Goal: Information Seeking & Learning: Learn about a topic

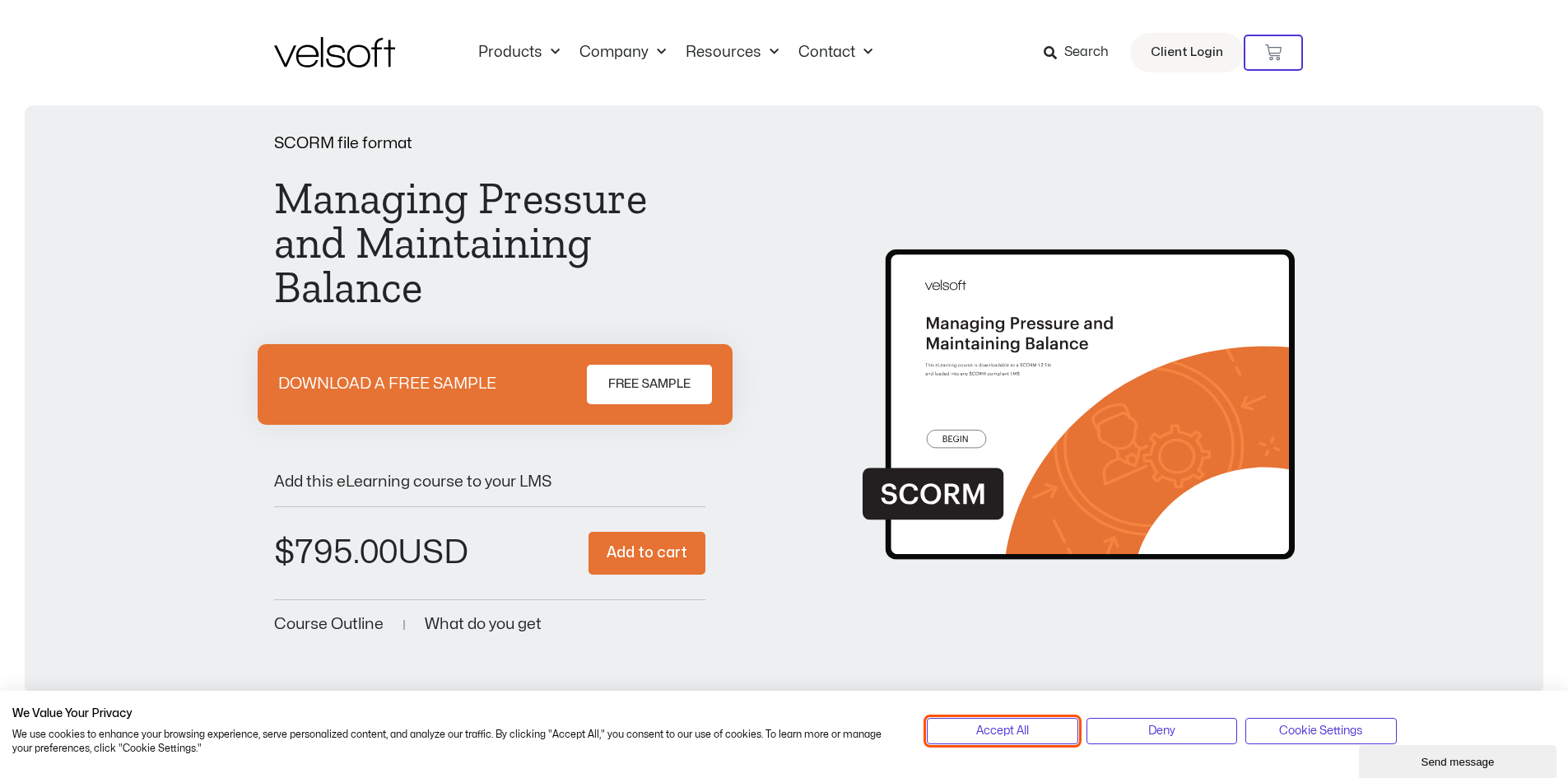
click at [1020, 734] on span "Accept All" at bounding box center [1002, 730] width 52 height 18
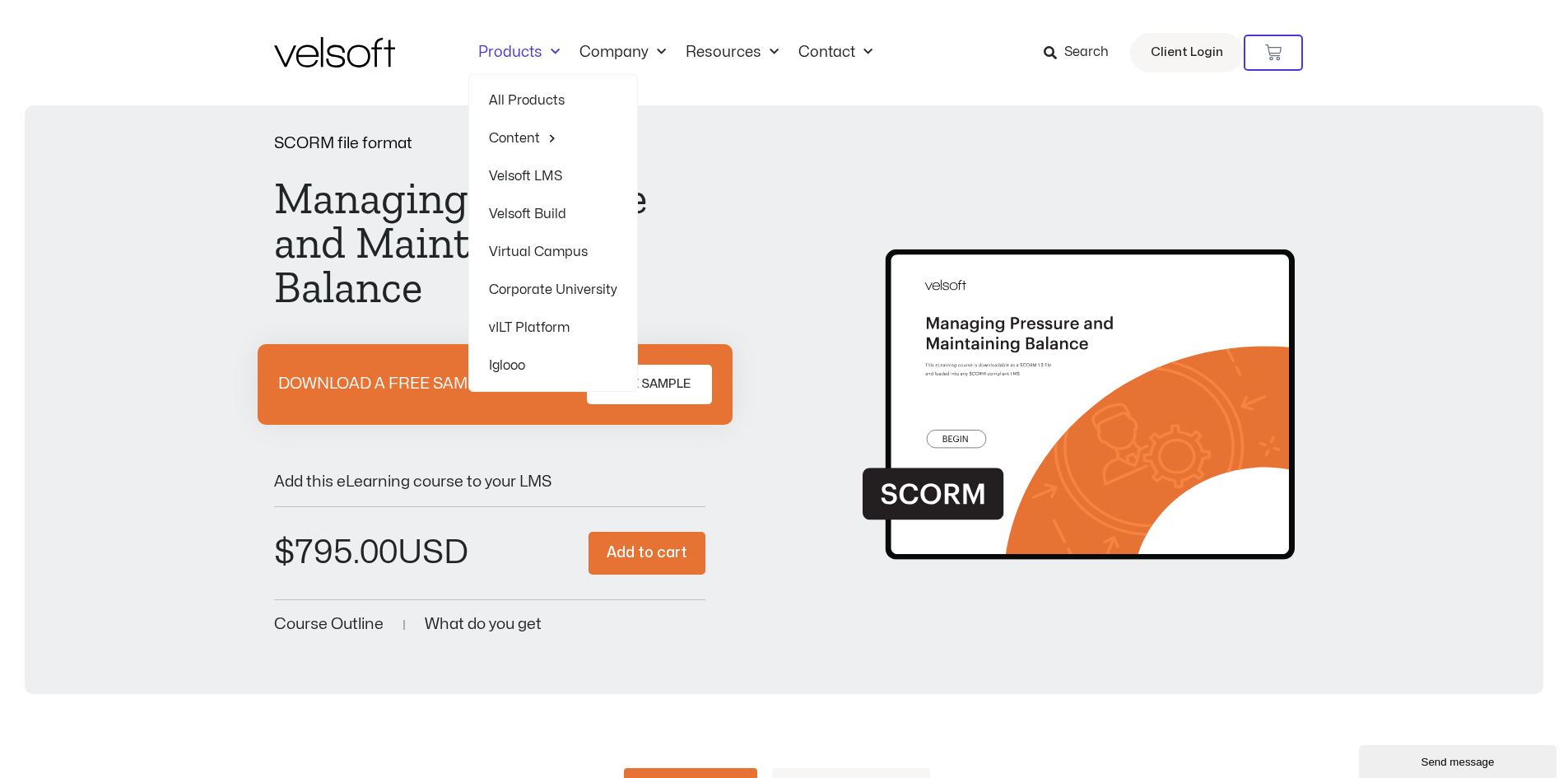
click at [520, 102] on link "All Products" at bounding box center [553, 100] width 128 height 38
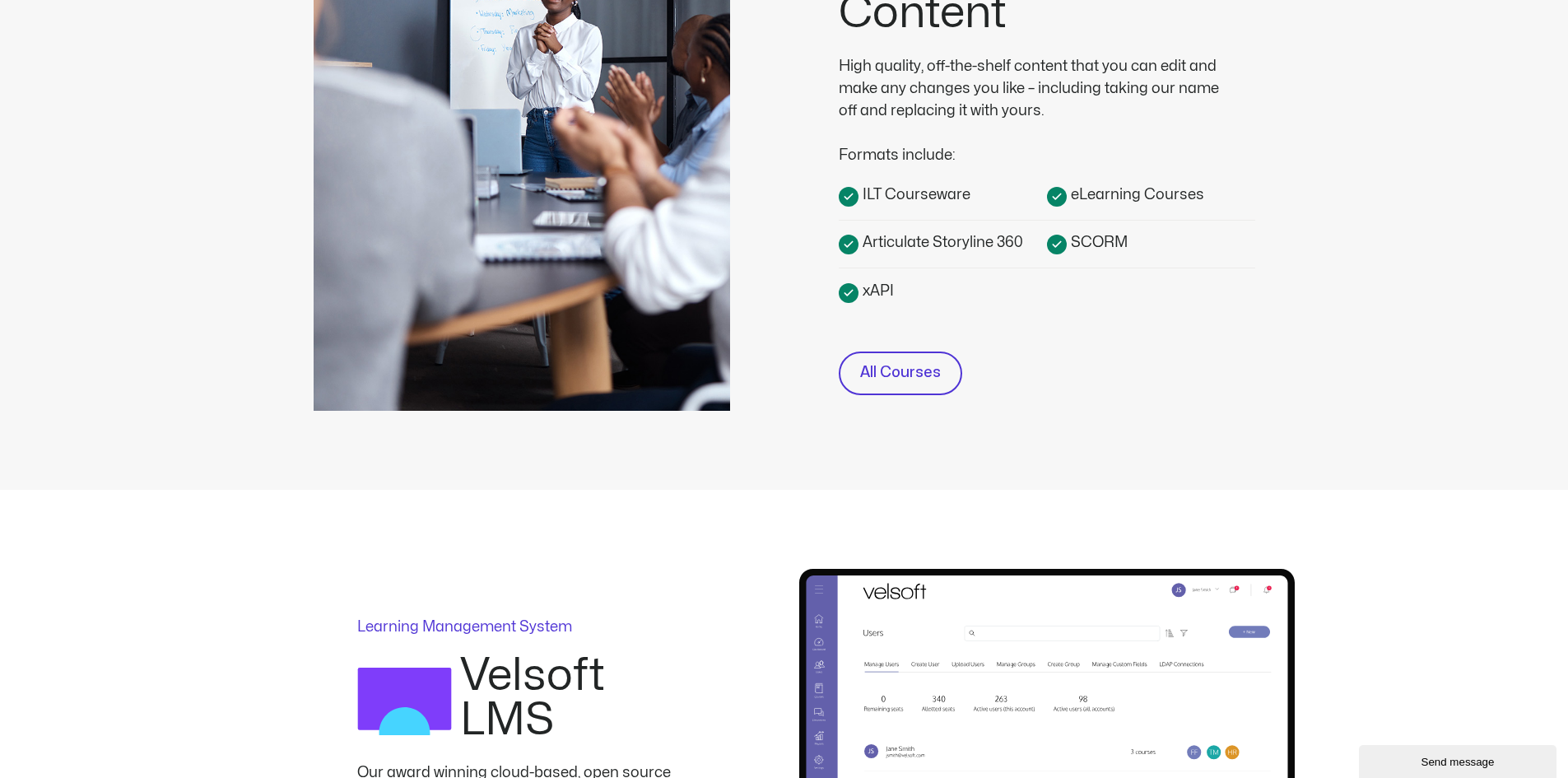
scroll to position [329, 0]
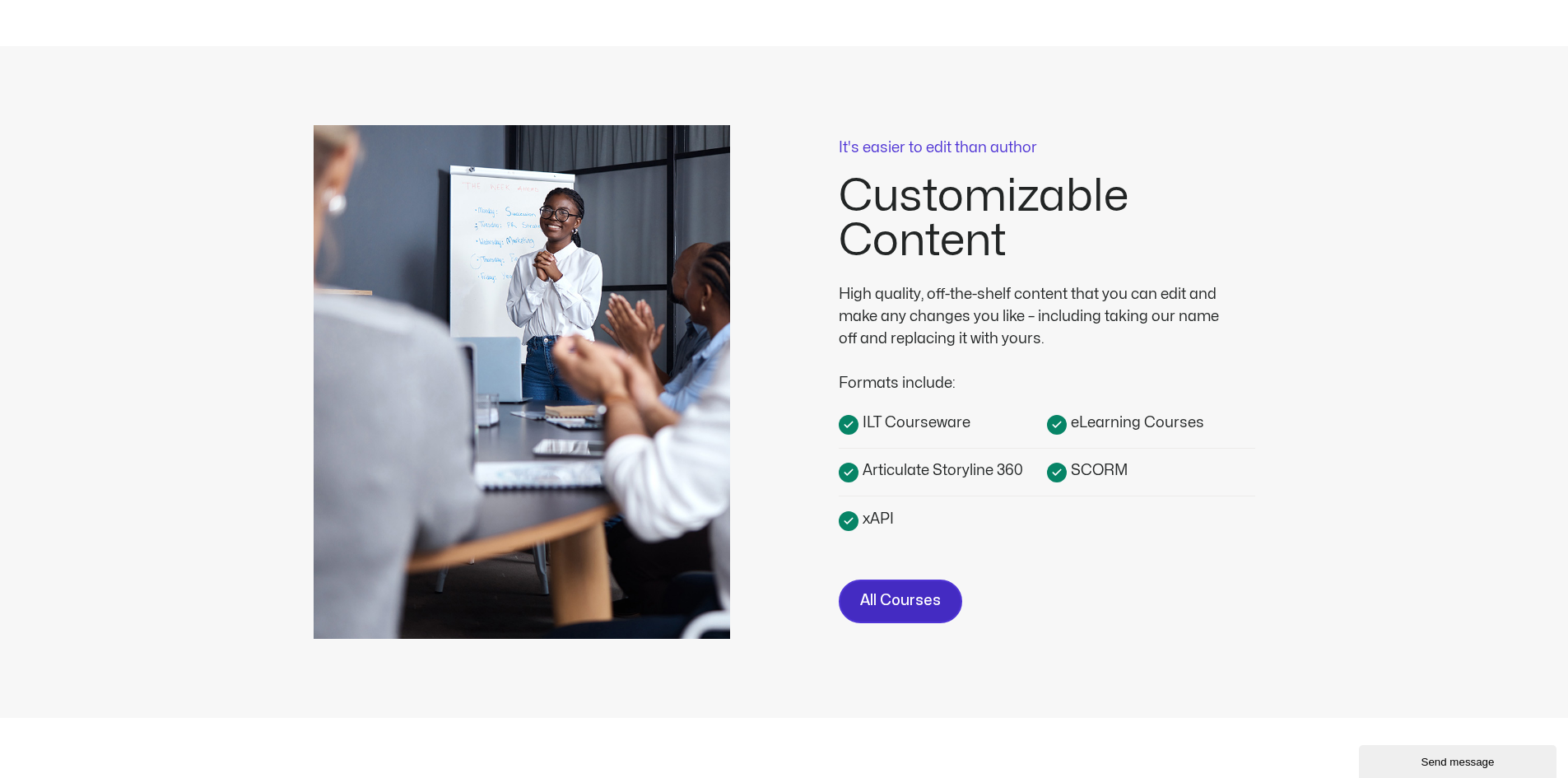
click at [906, 596] on span "All Courses" at bounding box center [900, 601] width 80 height 24
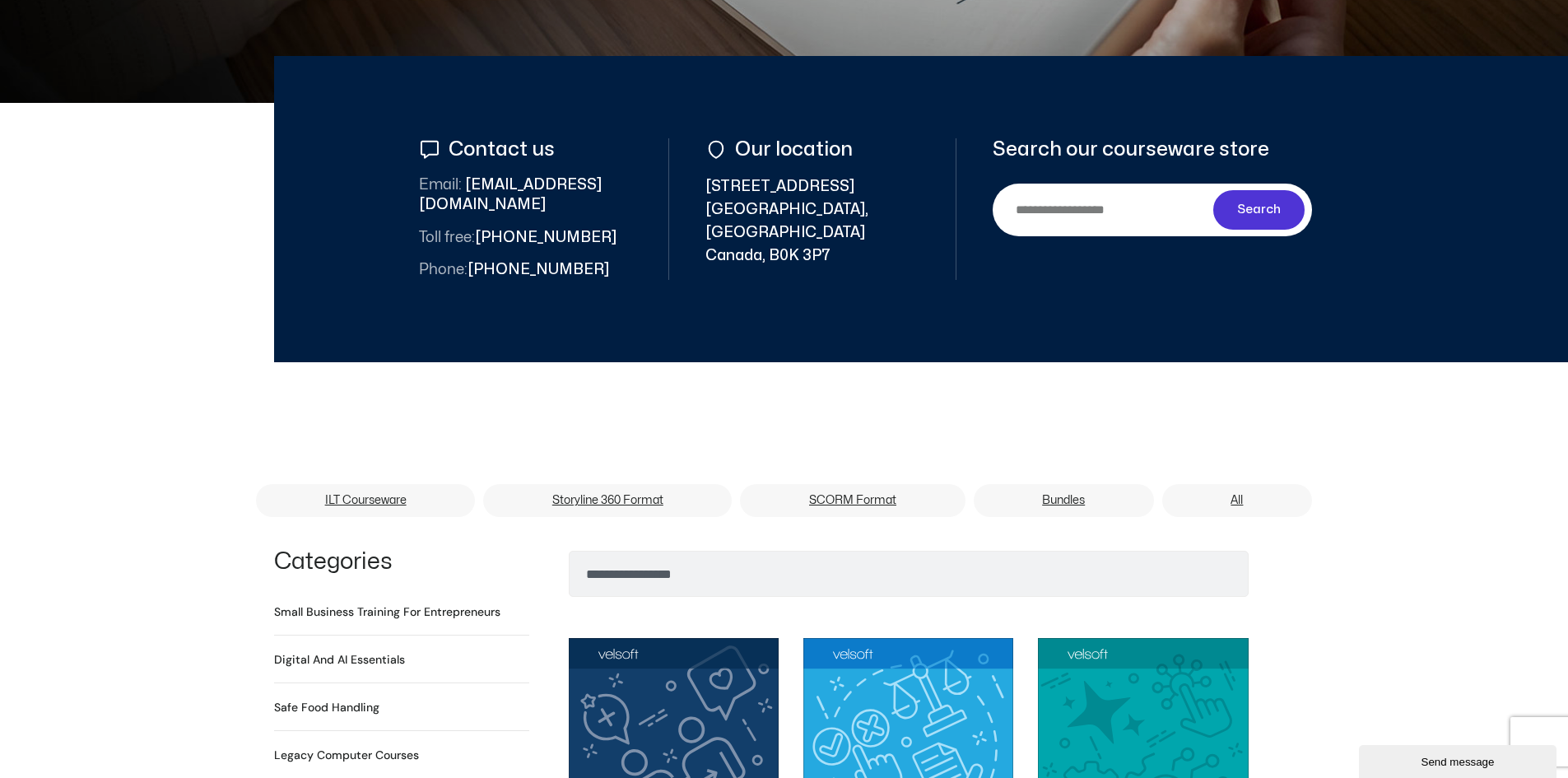
scroll to position [741, 0]
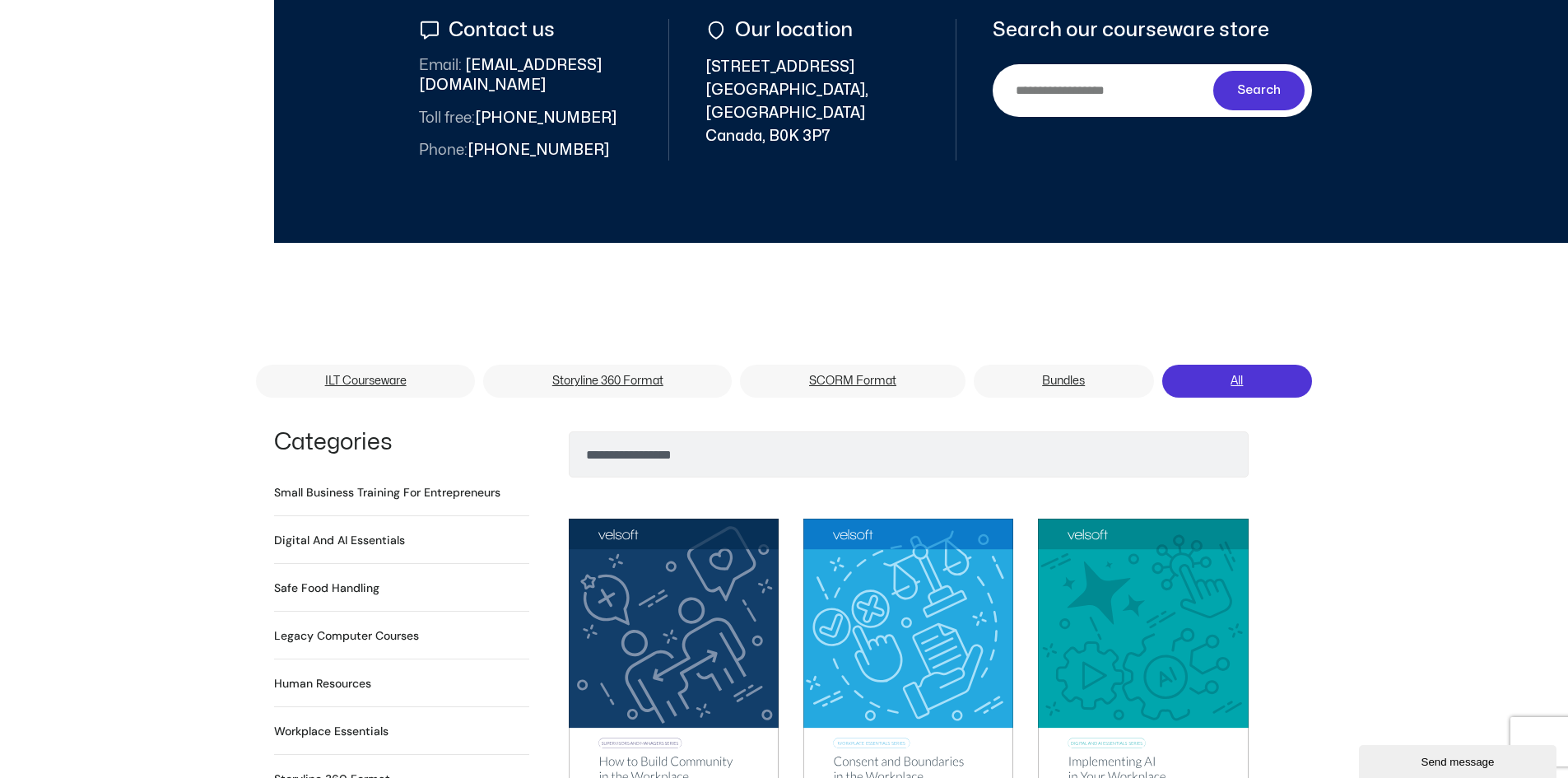
click at [1221, 365] on link "All" at bounding box center [1236, 381] width 150 height 33
click at [1077, 365] on link "Bundles" at bounding box center [1063, 381] width 180 height 33
click at [1065, 365] on link "Bundles" at bounding box center [1063, 381] width 180 height 33
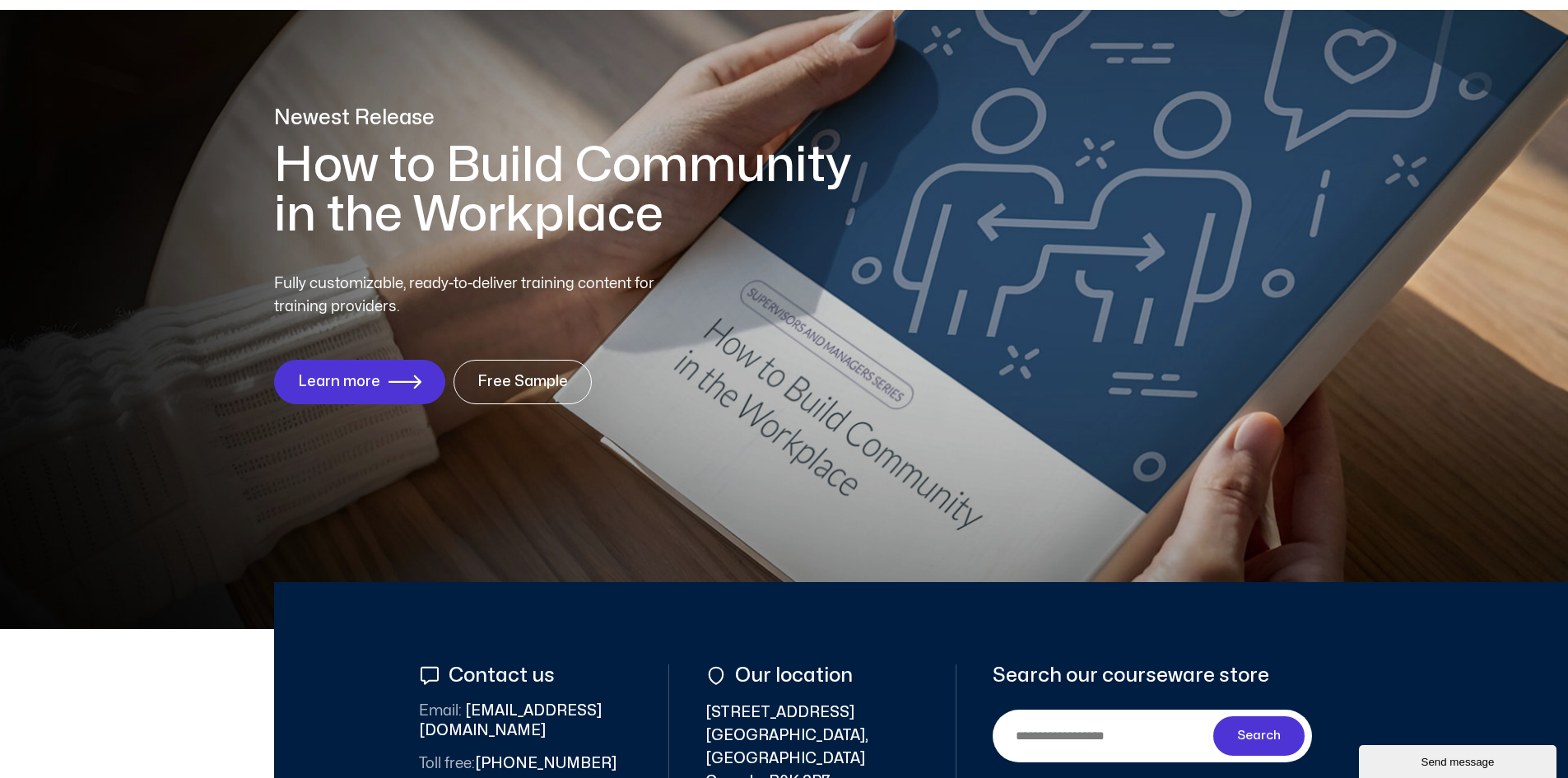
scroll to position [82, 0]
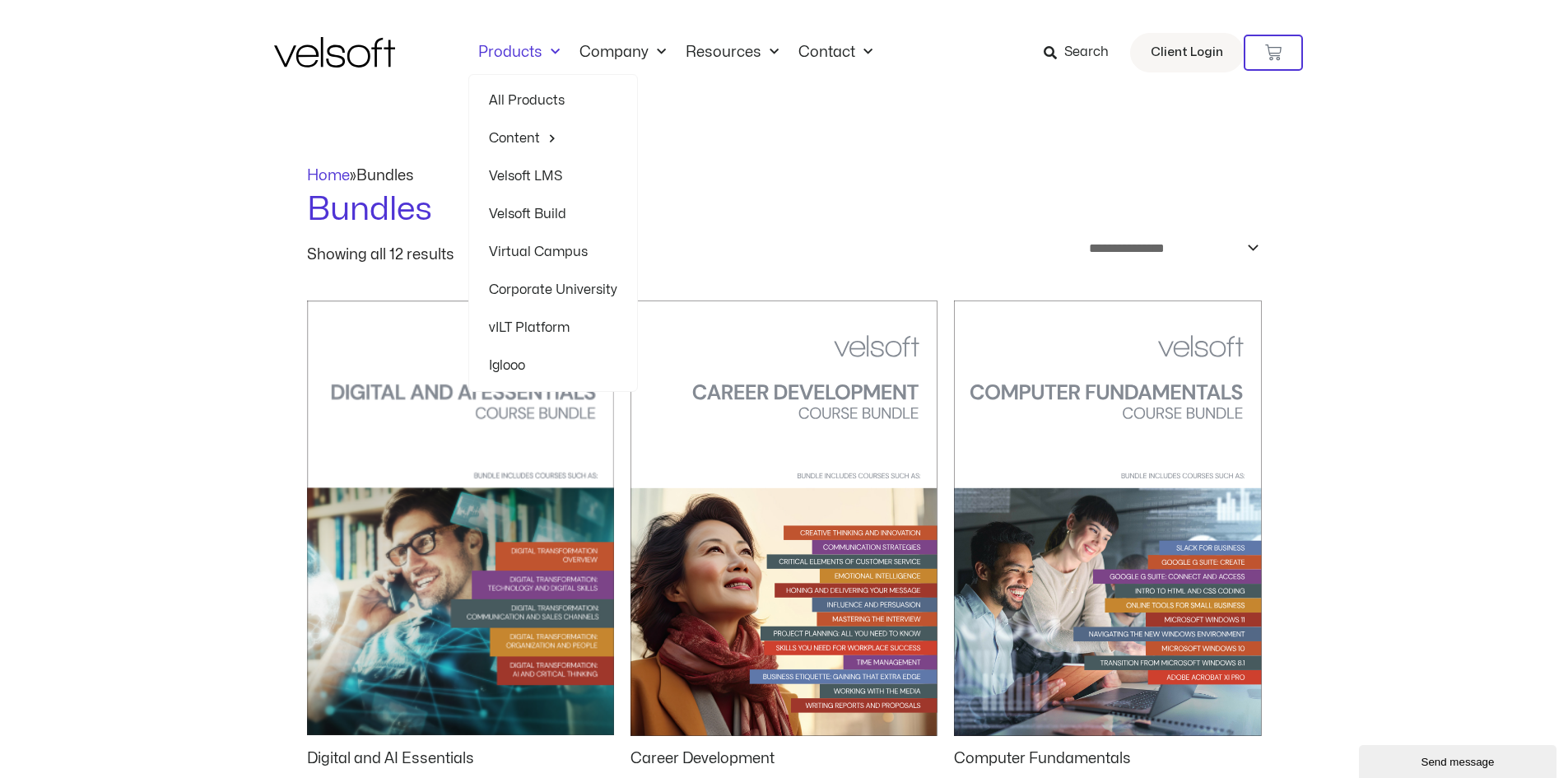
click at [542, 47] on span "Menu" at bounding box center [551, 52] width 17 height 27
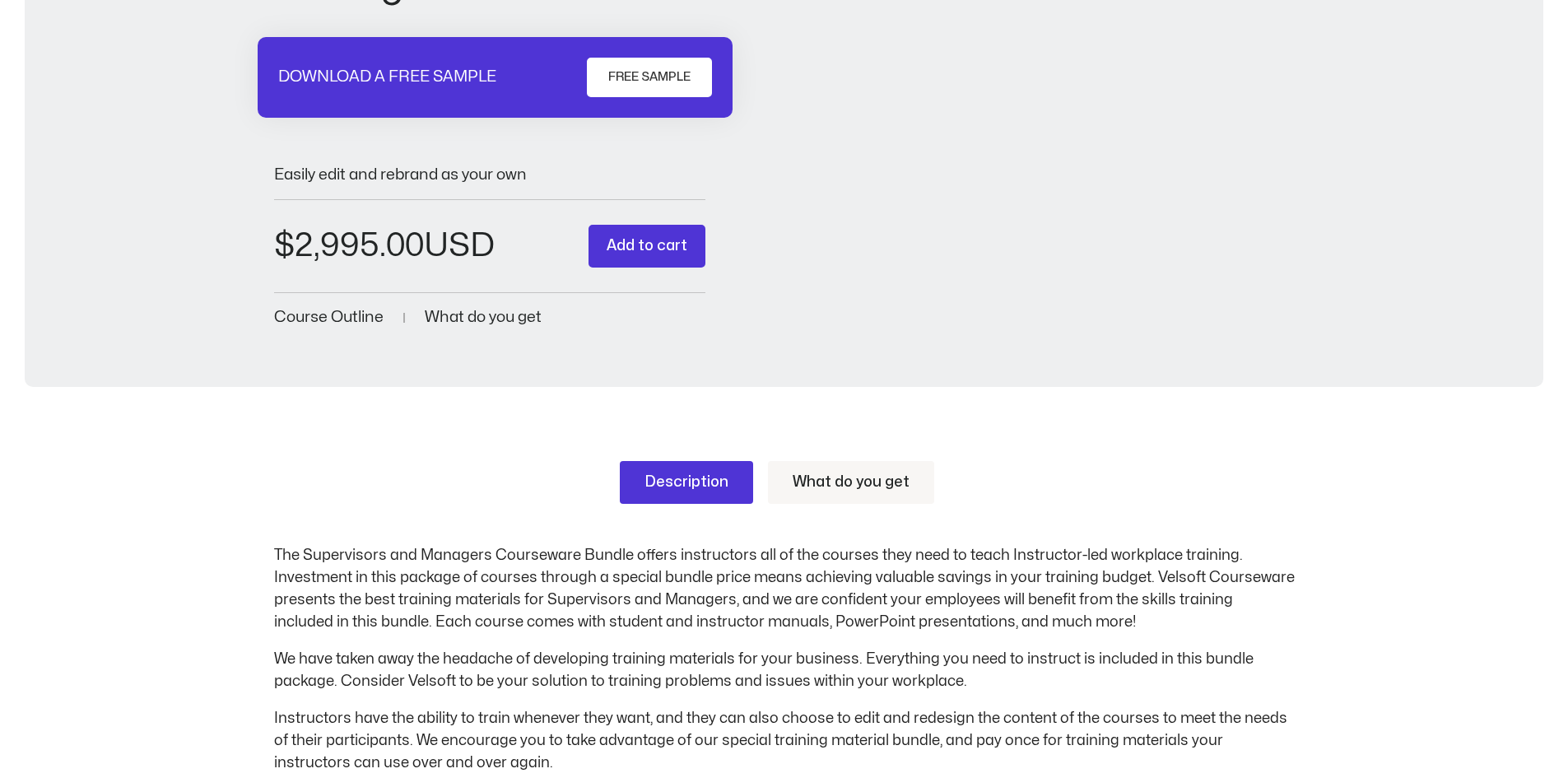
scroll to position [247, 0]
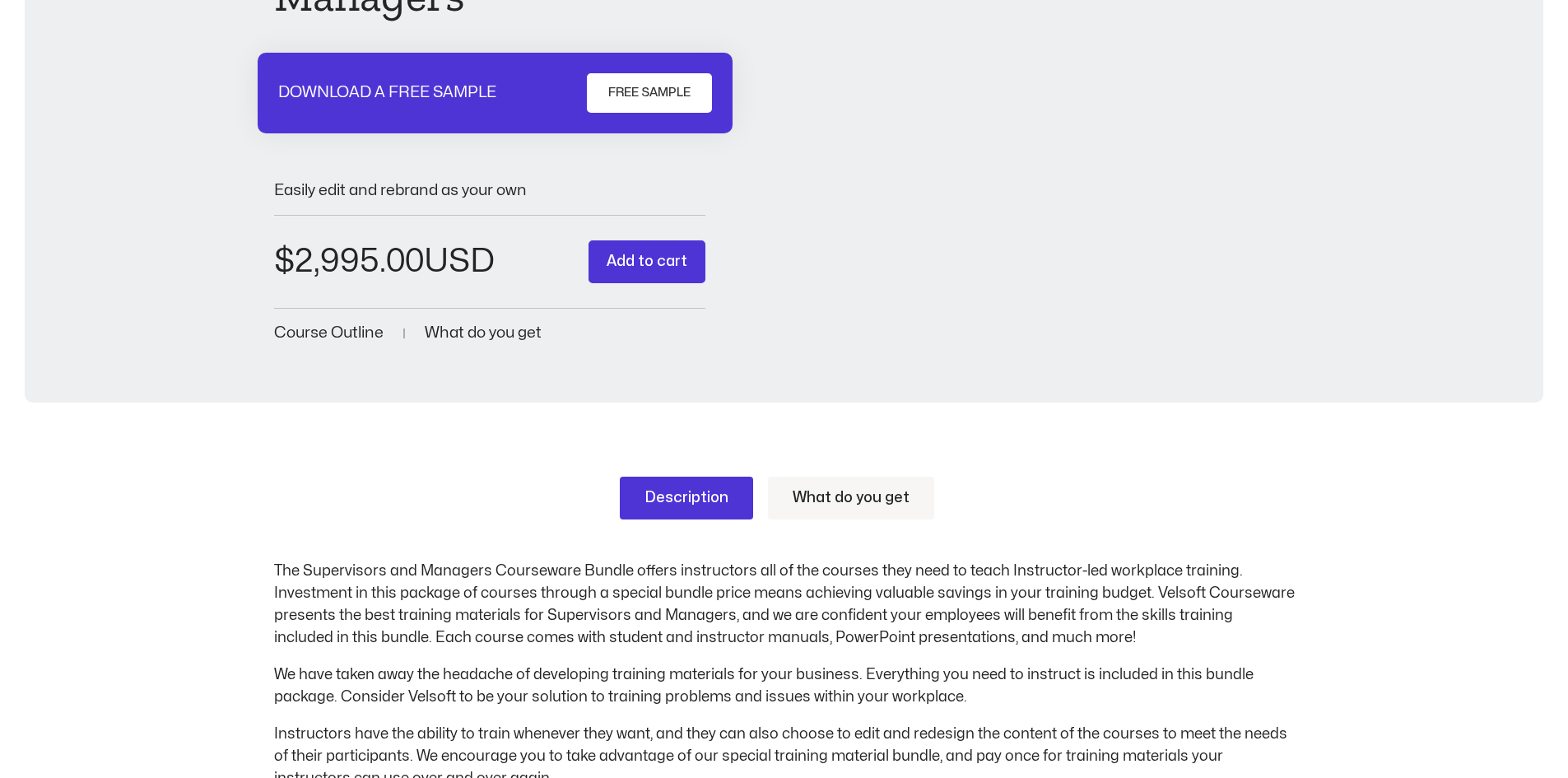
click at [877, 503] on link "What do you get" at bounding box center [851, 498] width 166 height 43
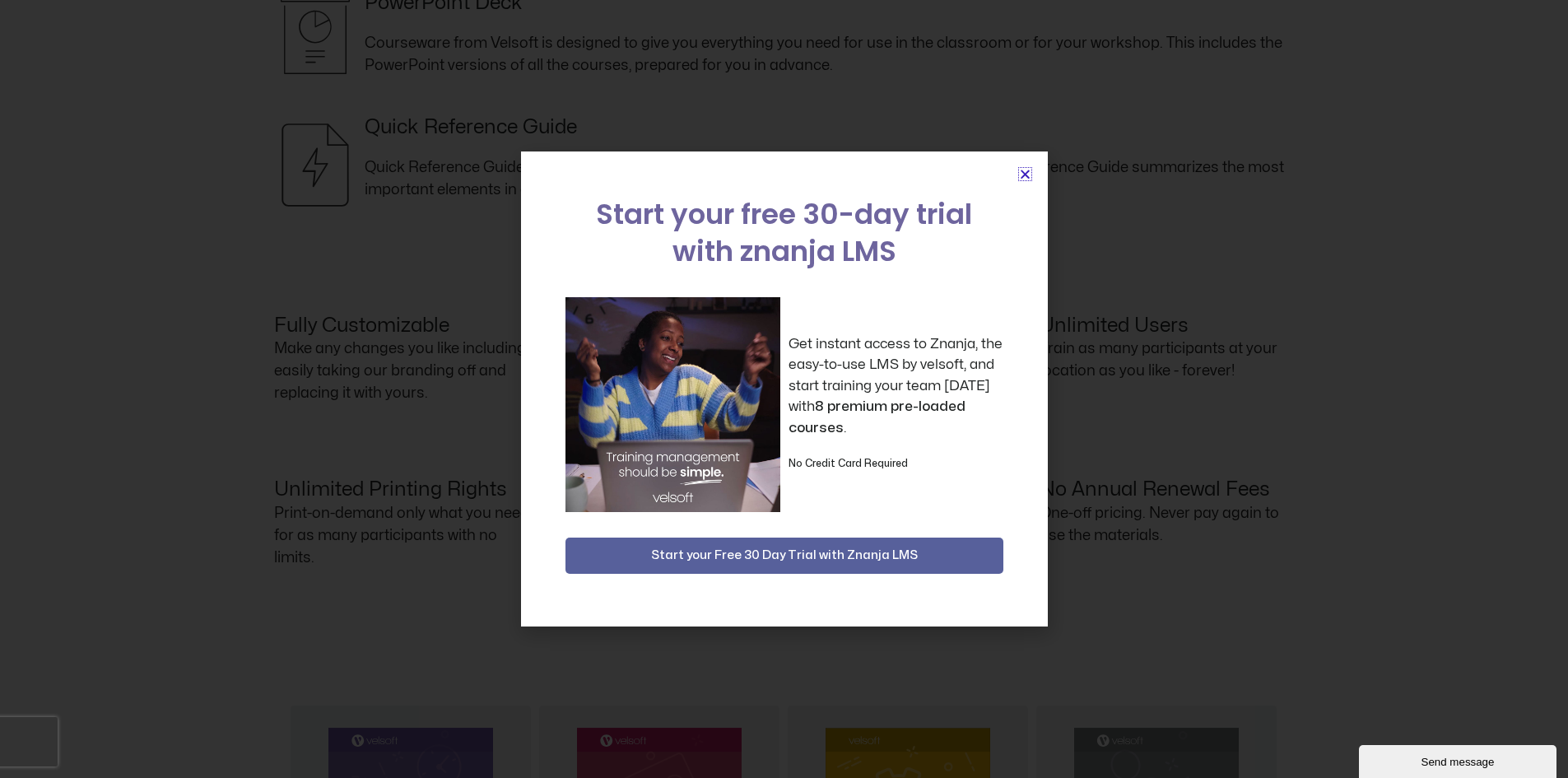
scroll to position [0, 0]
click at [1025, 174] on icon "Close" at bounding box center [1025, 174] width 13 height 13
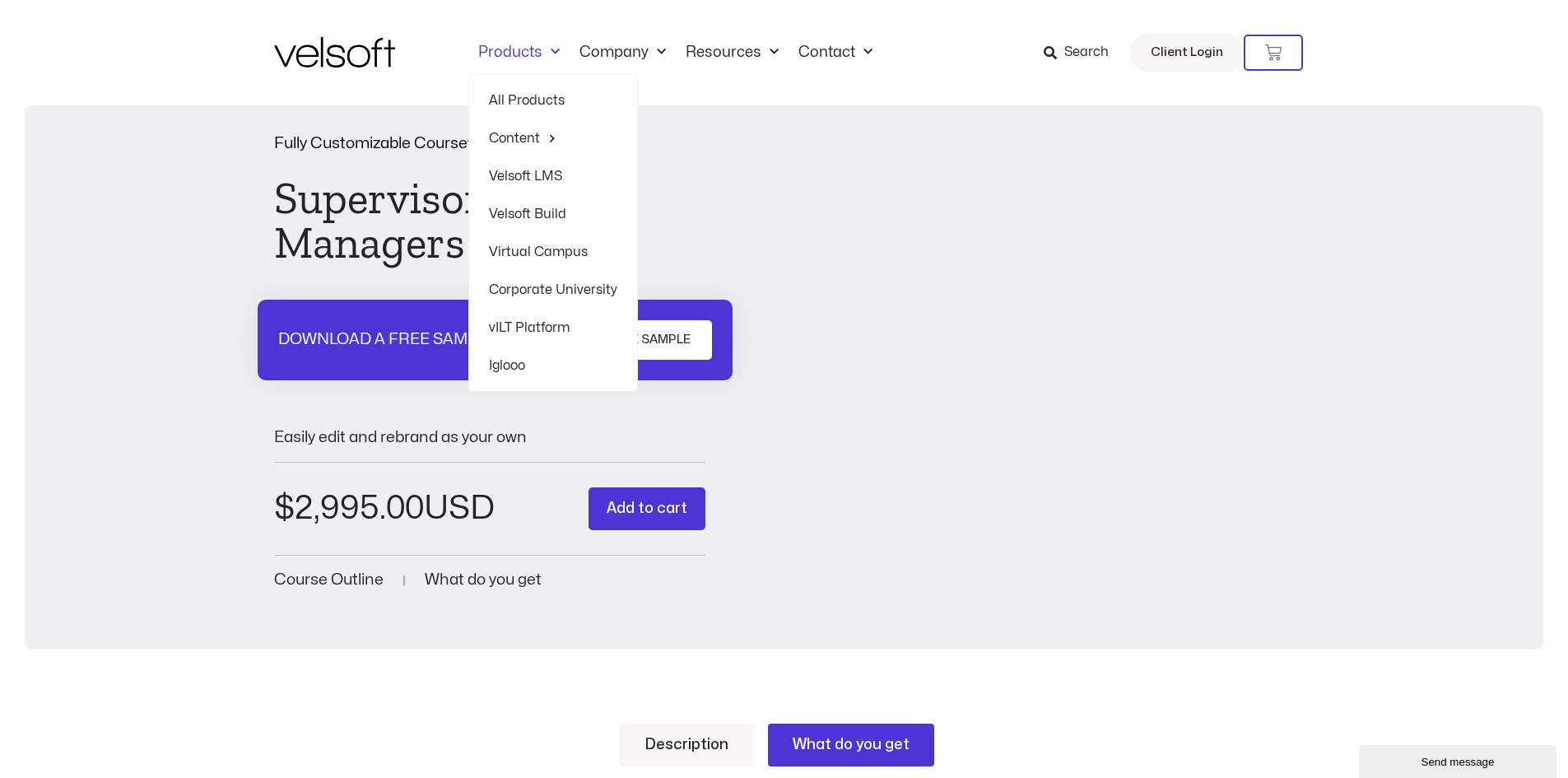
click at [945, 224] on div "Fully Customizable Courseware For Trainers Supervisors and Managers DOWNLOAD A …" at bounding box center [784, 364] width 1021 height 457
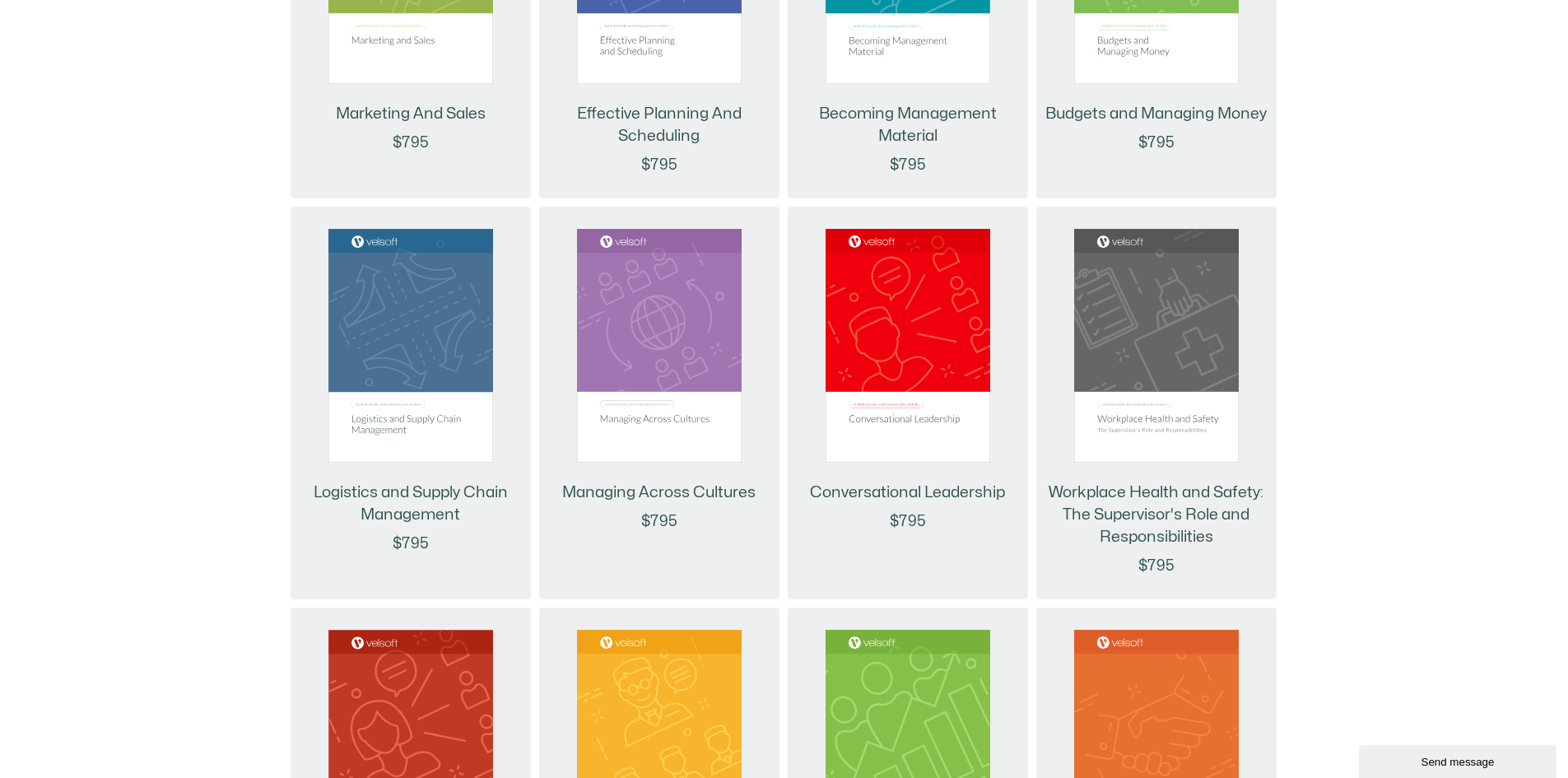
scroll to position [3950, 0]
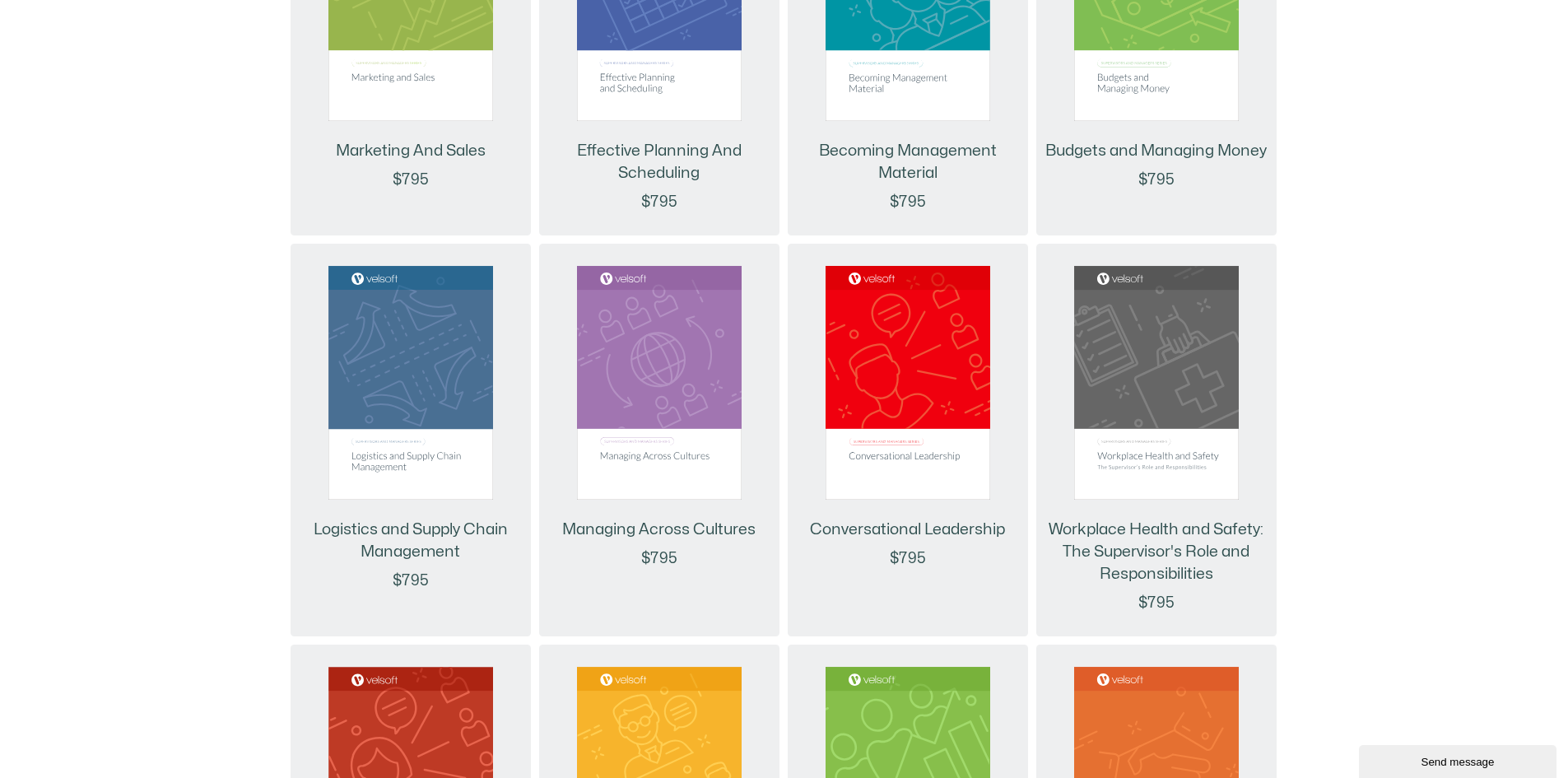
click at [1460, 756] on div "Send message" at bounding box center [1457, 761] width 173 height 13
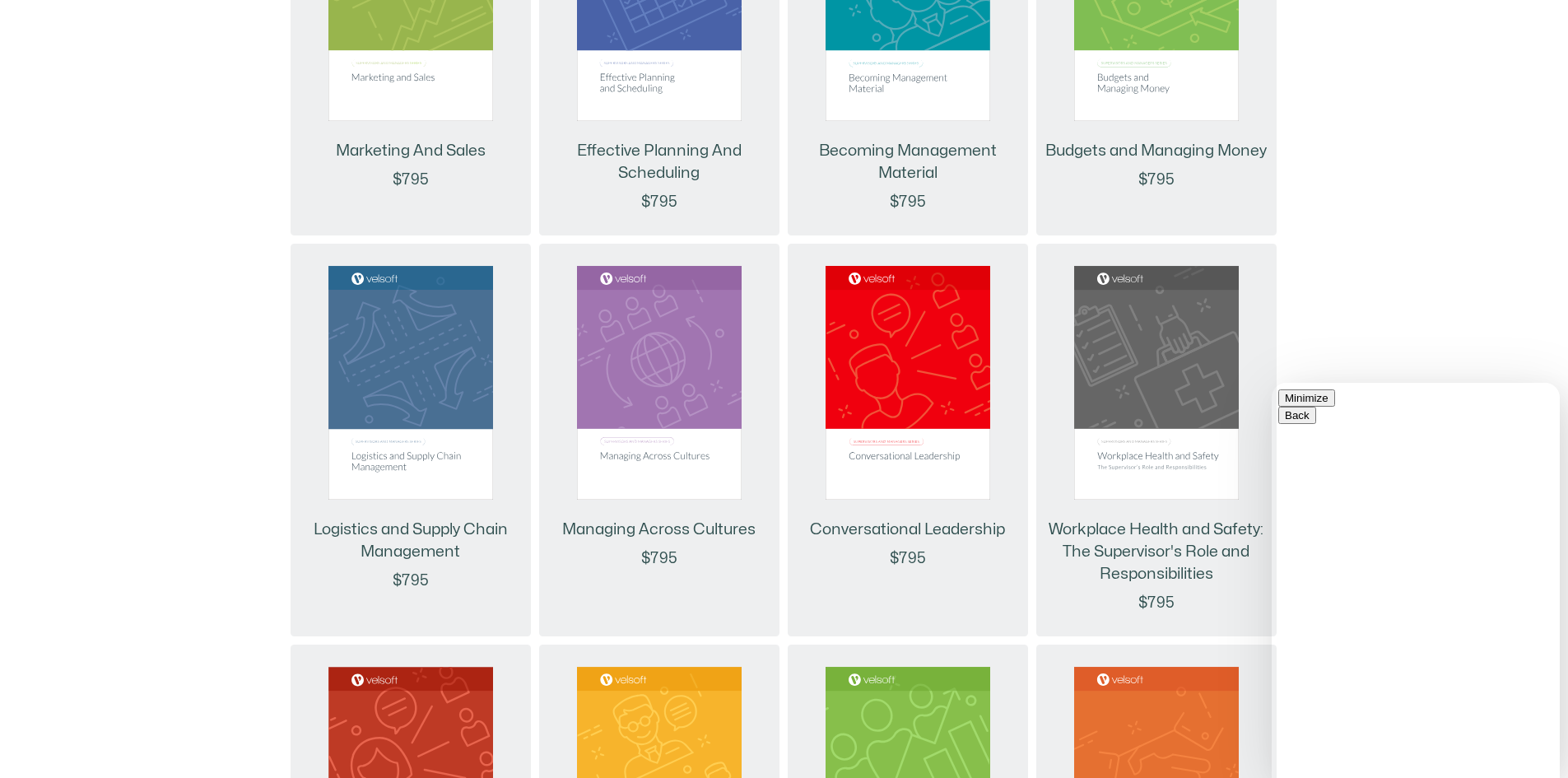
type input "******"
drag, startPoint x: 1401, startPoint y: 586, endPoint x: 1421, endPoint y: 591, distance: 20.6
type input "**********"
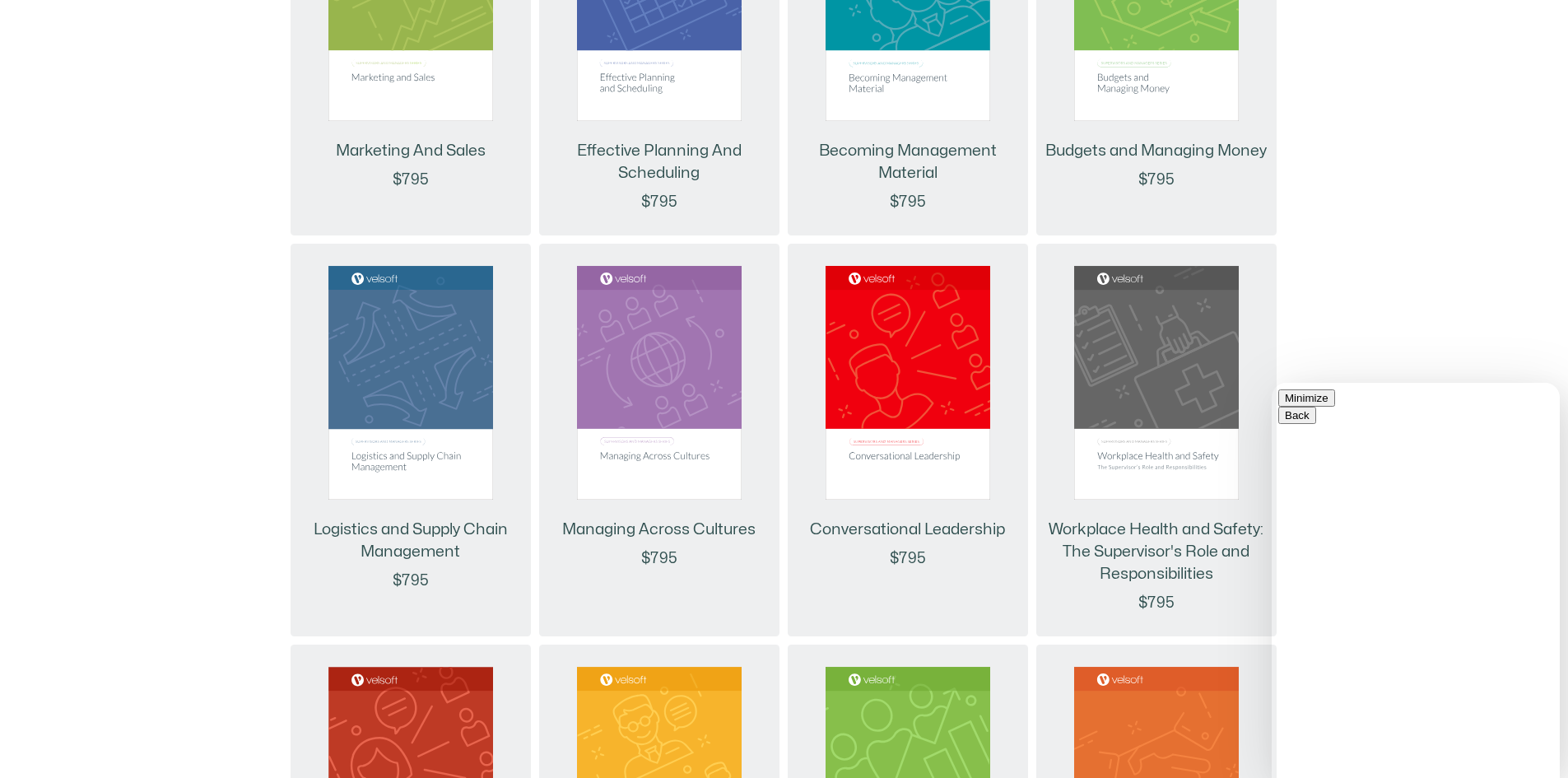
type textarea "*"
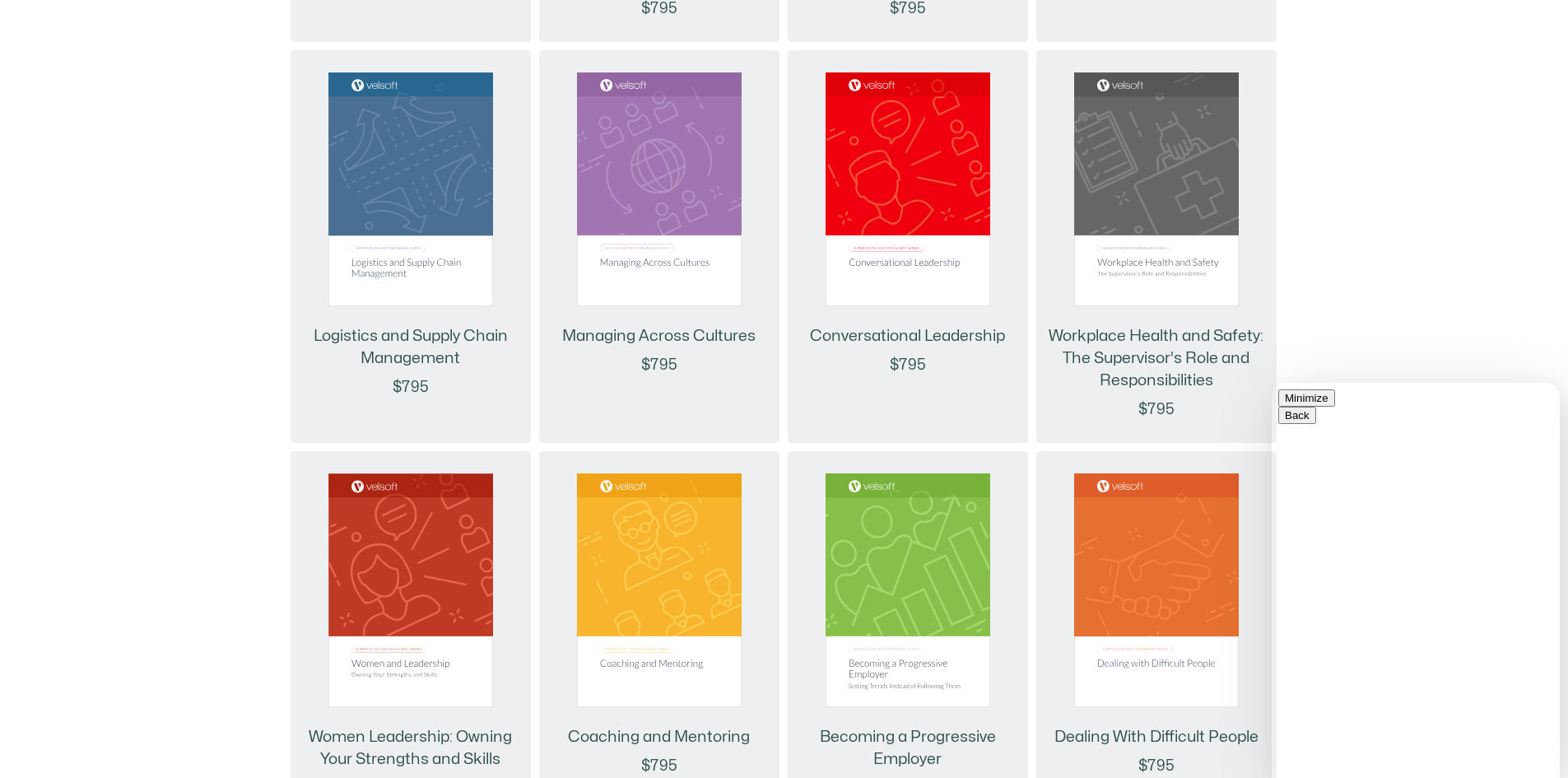
scroll to position [4197, 0]
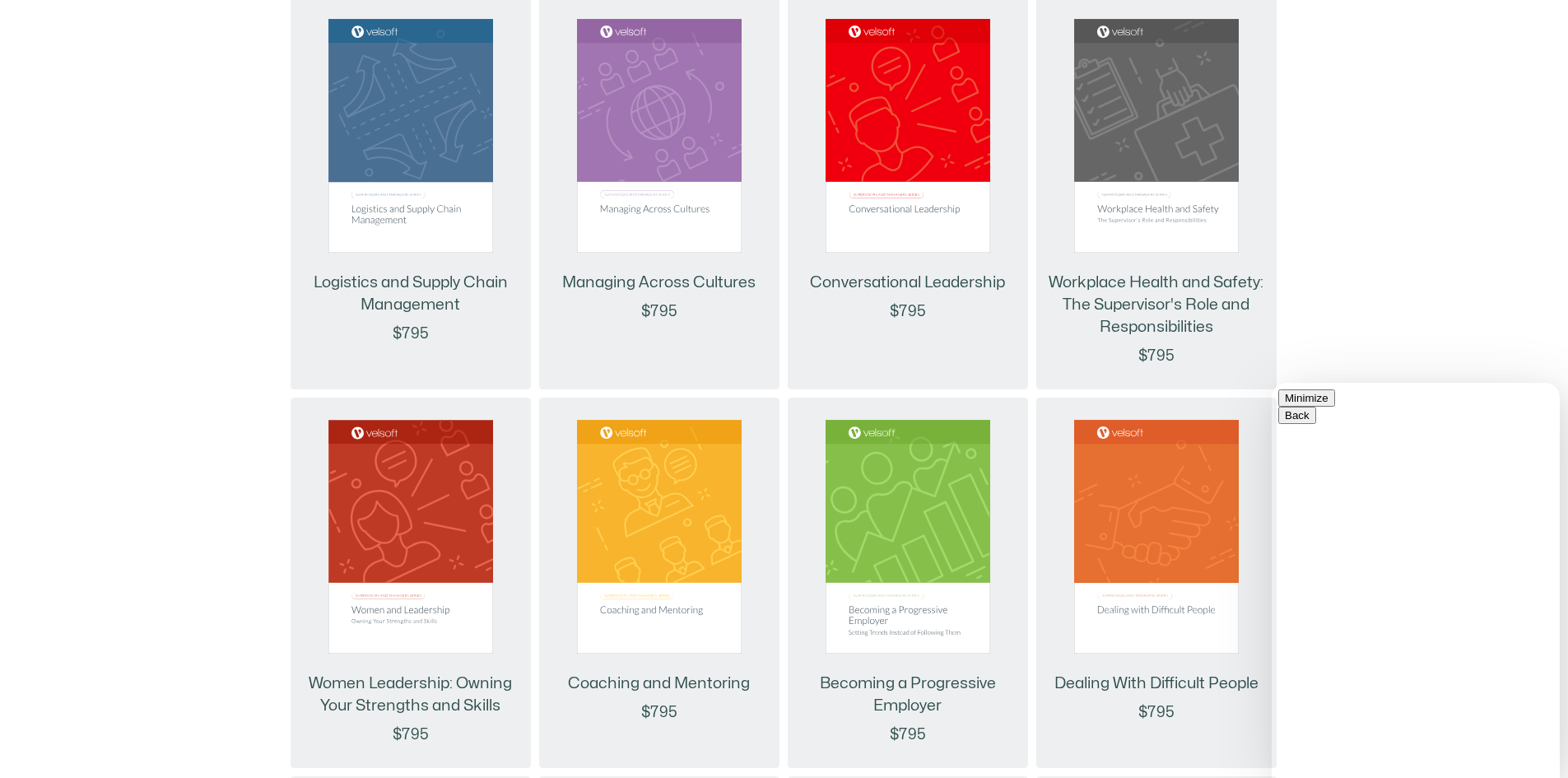
type textarea "**********"
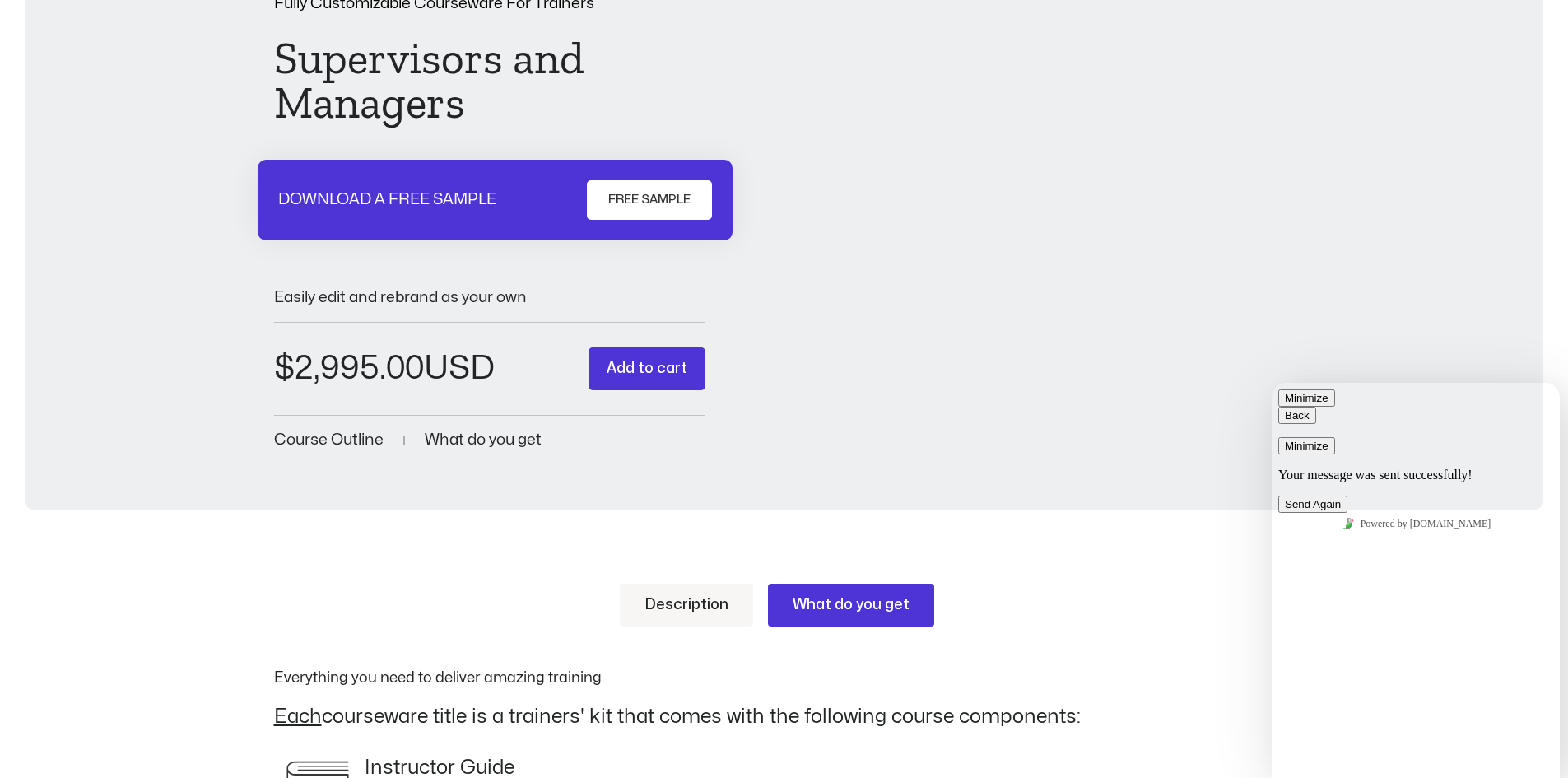
scroll to position [0, 0]
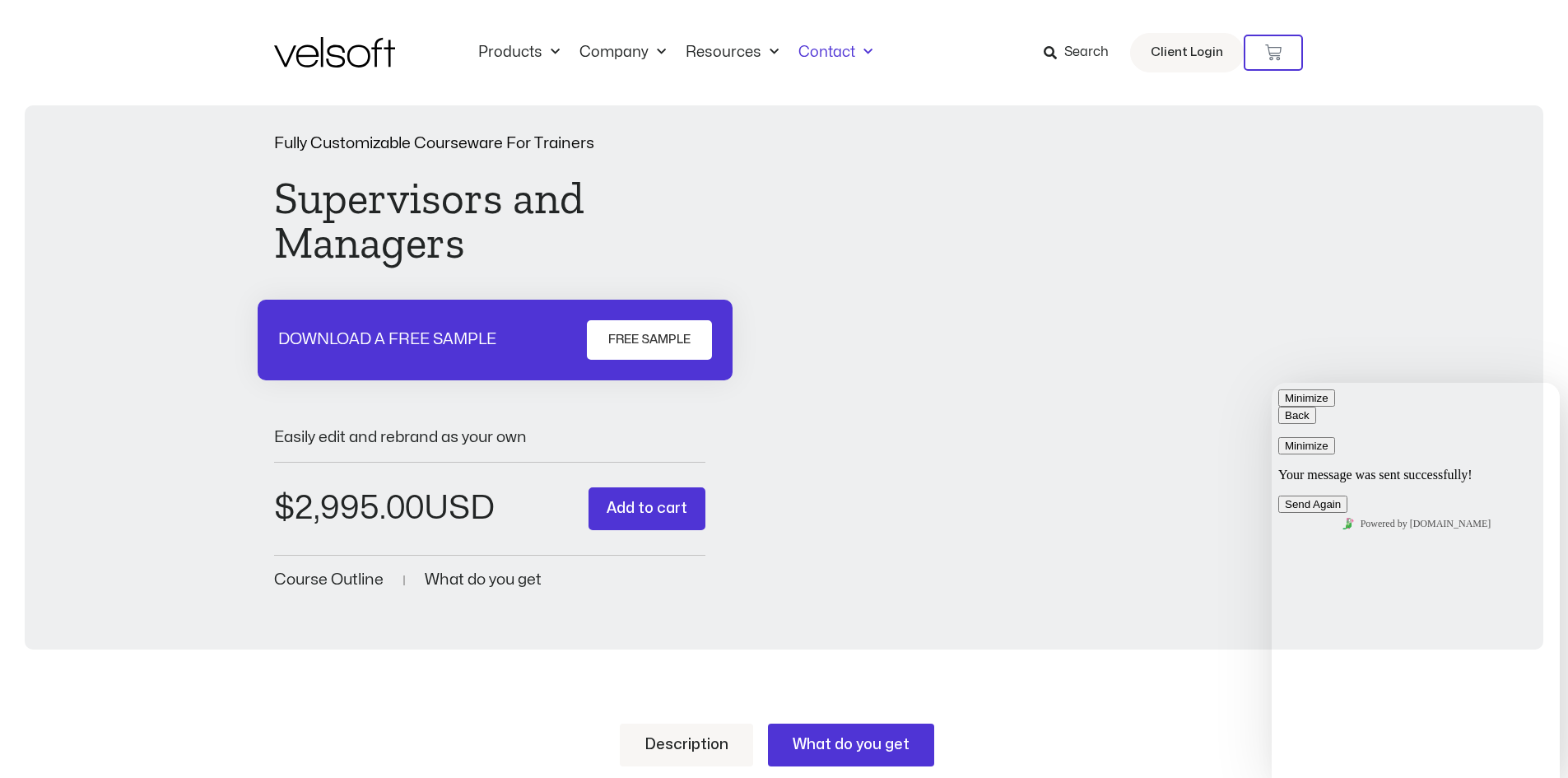
click at [857, 47] on span "Menu" at bounding box center [863, 52] width 17 height 27
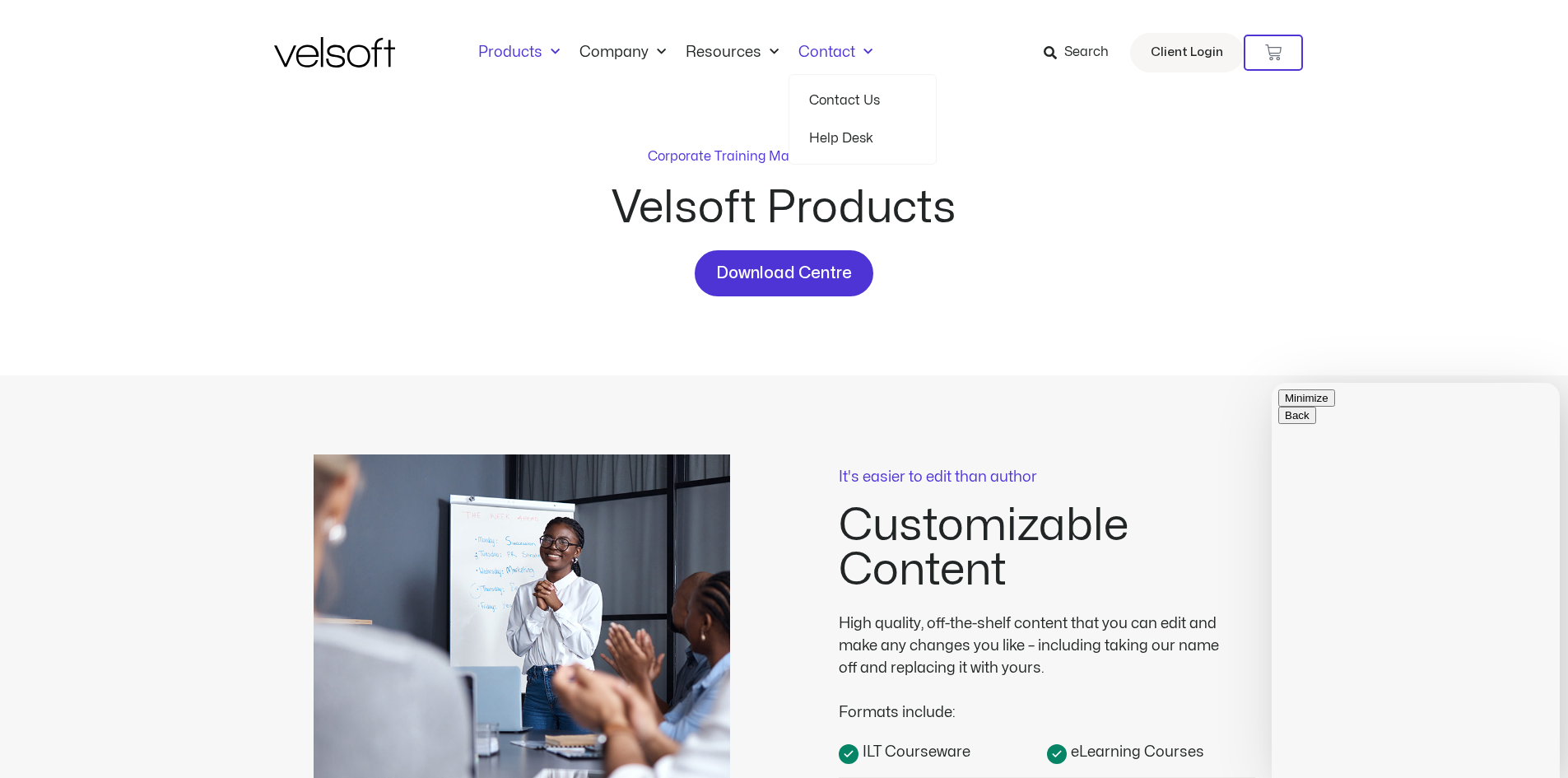
click at [840, 104] on link "Contact Us" at bounding box center [863, 100] width 107 height 38
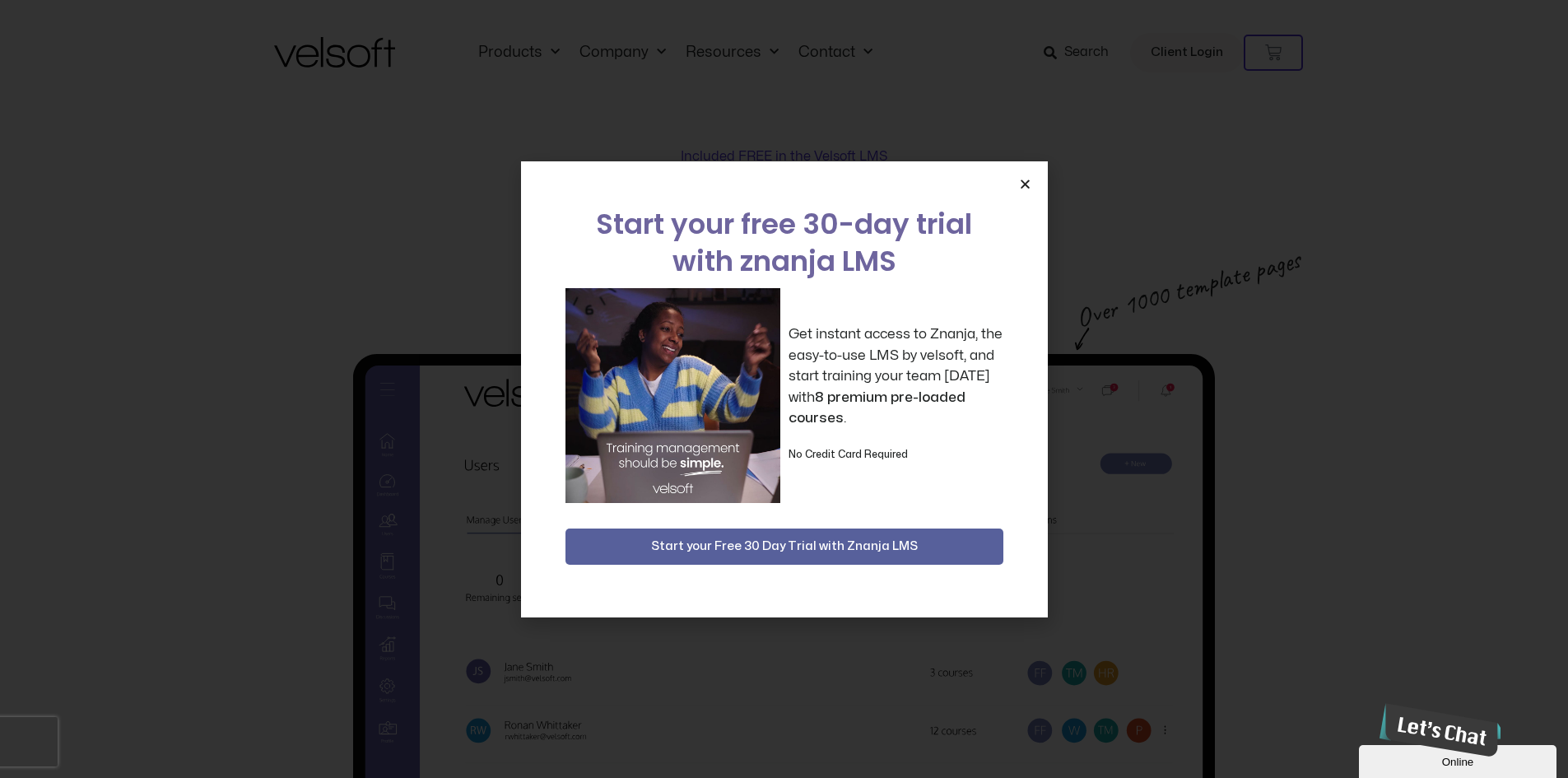
click at [1024, 190] on div "Start your free 30-day trial with znanja LMS Get instant access to Znanja, the …" at bounding box center [784, 389] width 526 height 456
click at [1022, 183] on icon "Close" at bounding box center [1025, 183] width 13 height 13
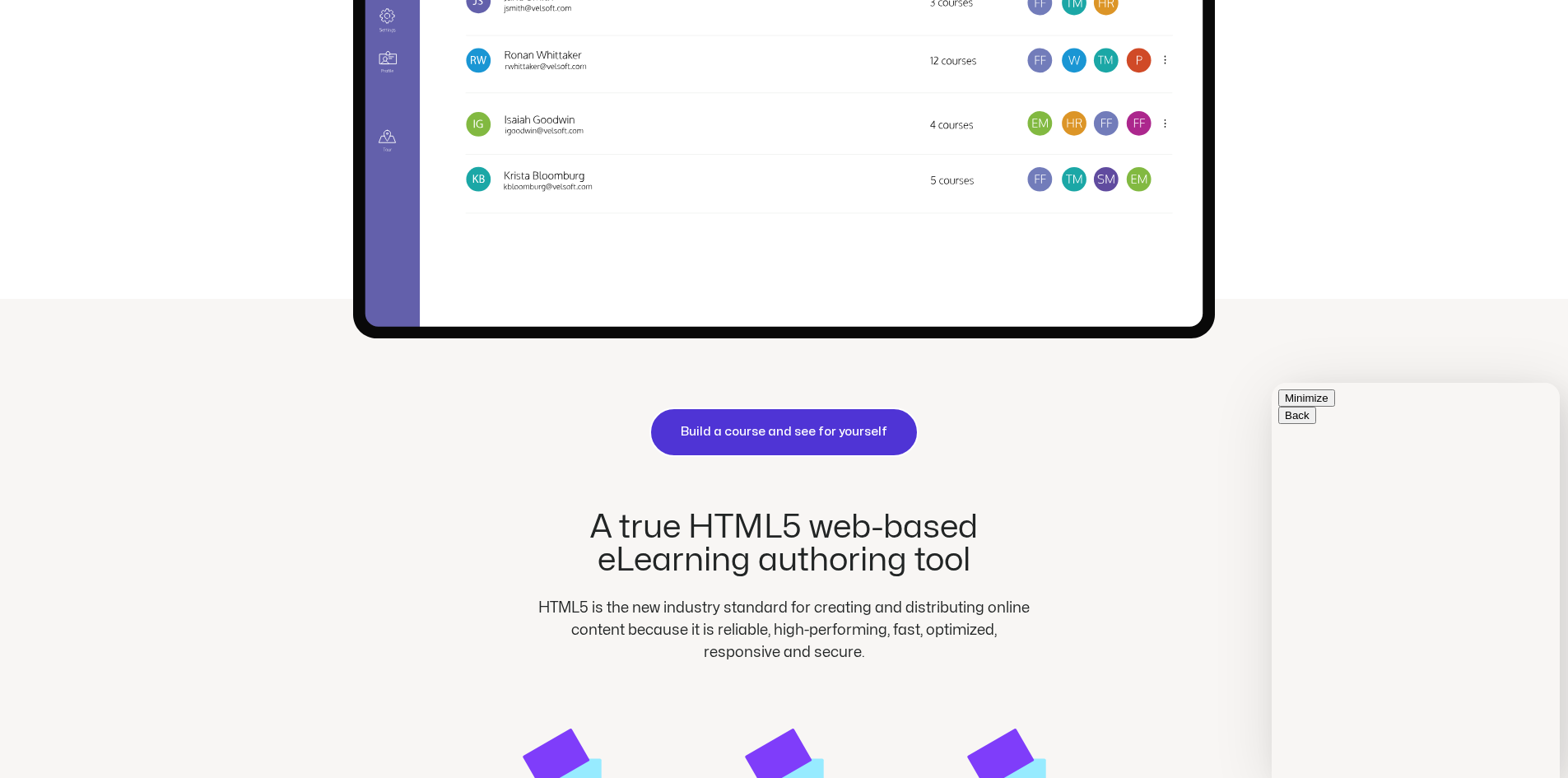
scroll to position [987, 0]
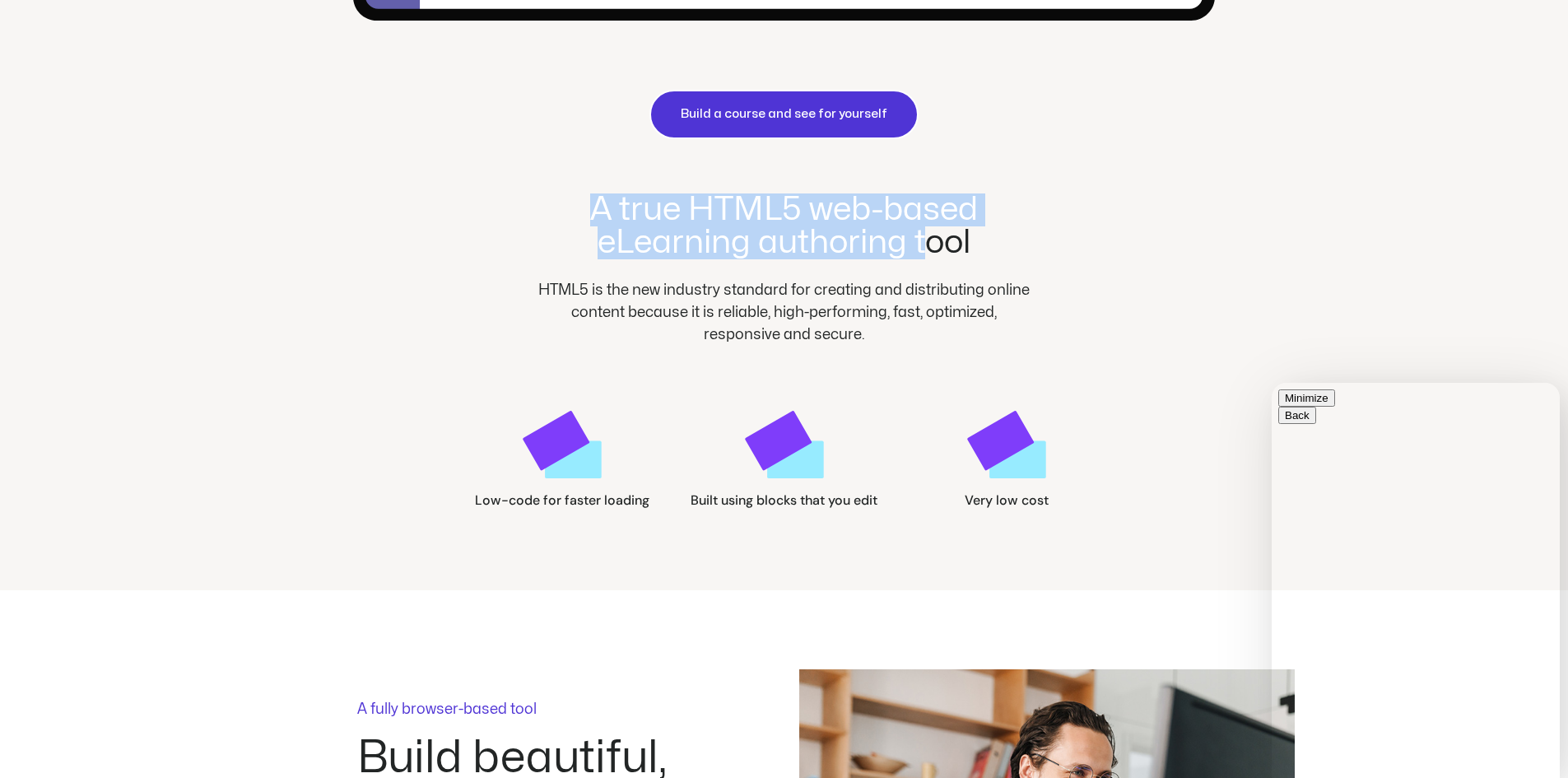
drag, startPoint x: 588, startPoint y: 209, endPoint x: 934, endPoint y: 262, distance: 350.0
click at [934, 259] on h2 "A true HTML5 web-based eLearning authoring tool" at bounding box center [784, 226] width 504 height 66
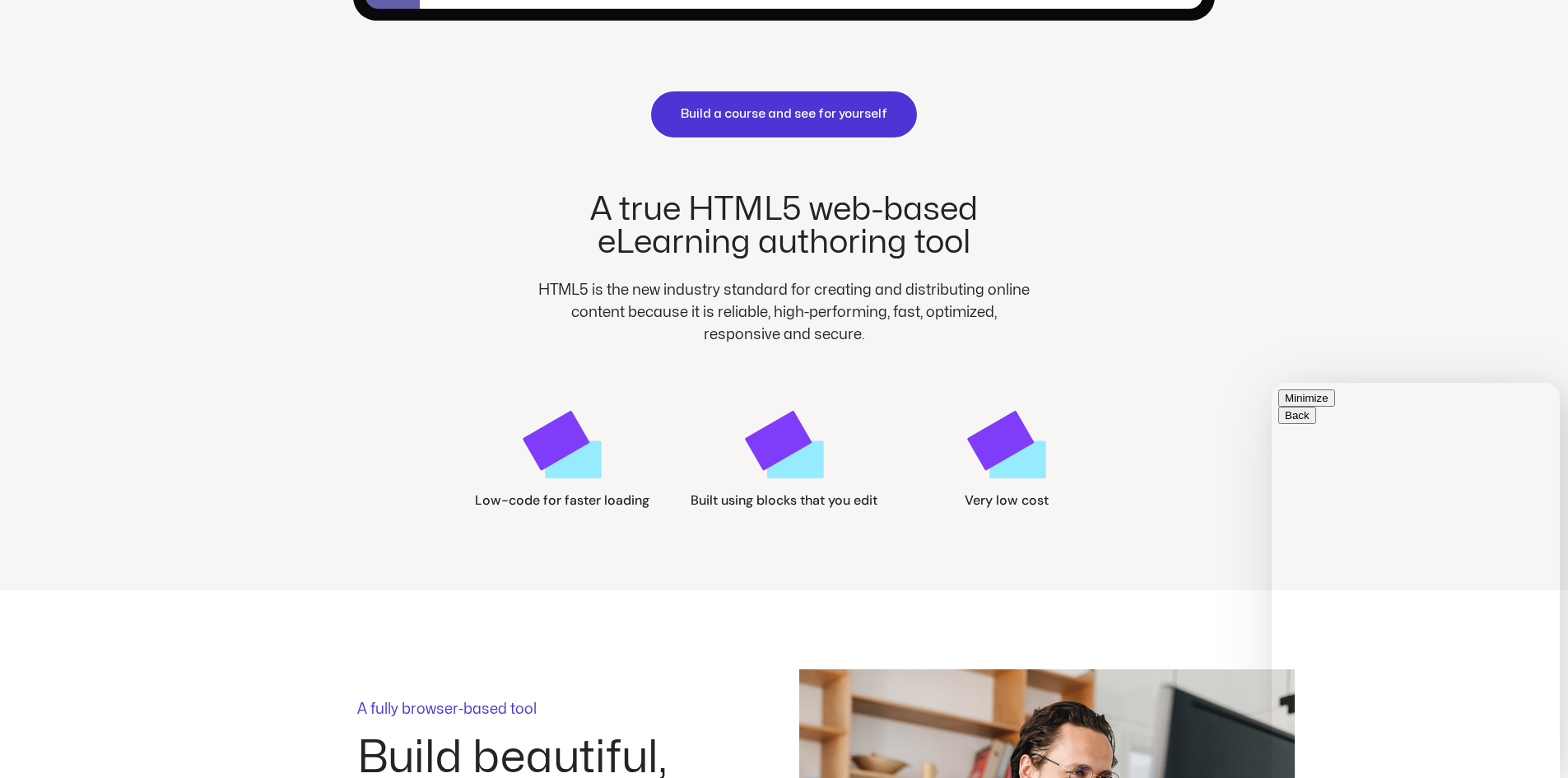
click at [994, 255] on h2 "A true HTML5 web-based eLearning authoring tool" at bounding box center [784, 226] width 504 height 66
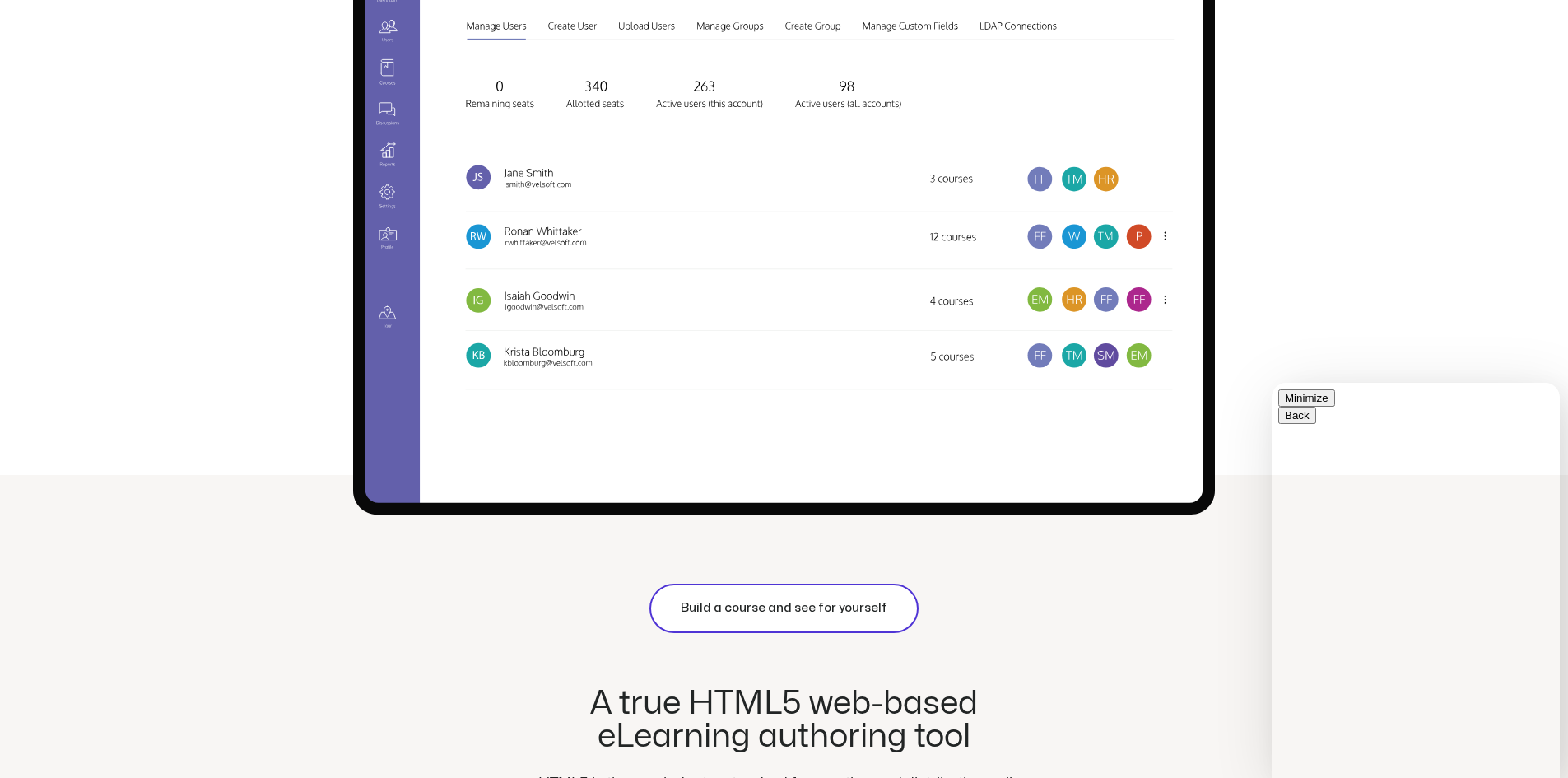
scroll to position [82, 0]
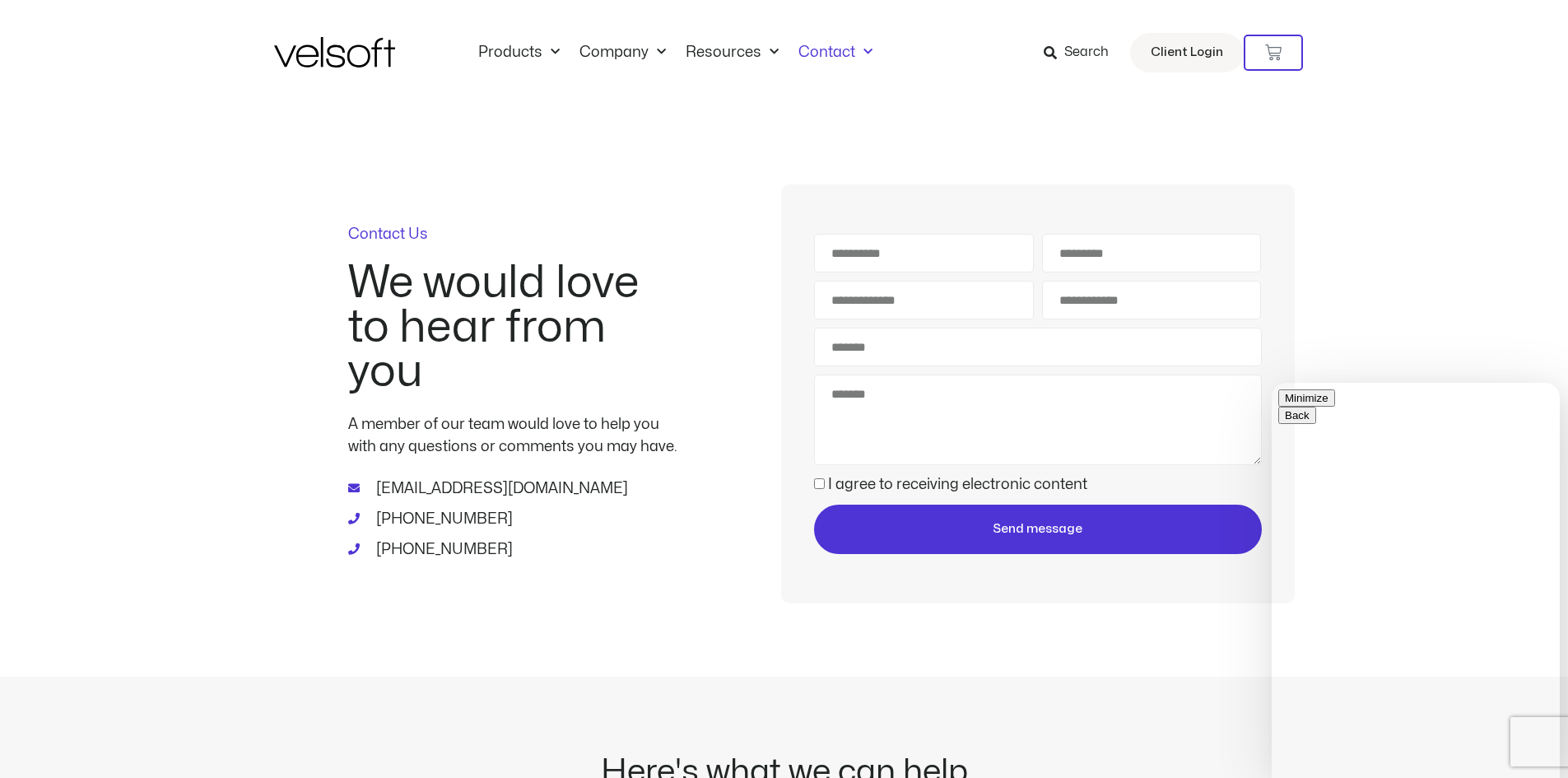
click at [525, 37] on div "Products All Products Content ILT Courseware Storyline 360 Courses SCORM Course…" at bounding box center [784, 52] width 1021 height 106
click at [536, 60] on link "Products" at bounding box center [519, 52] width 101 height 18
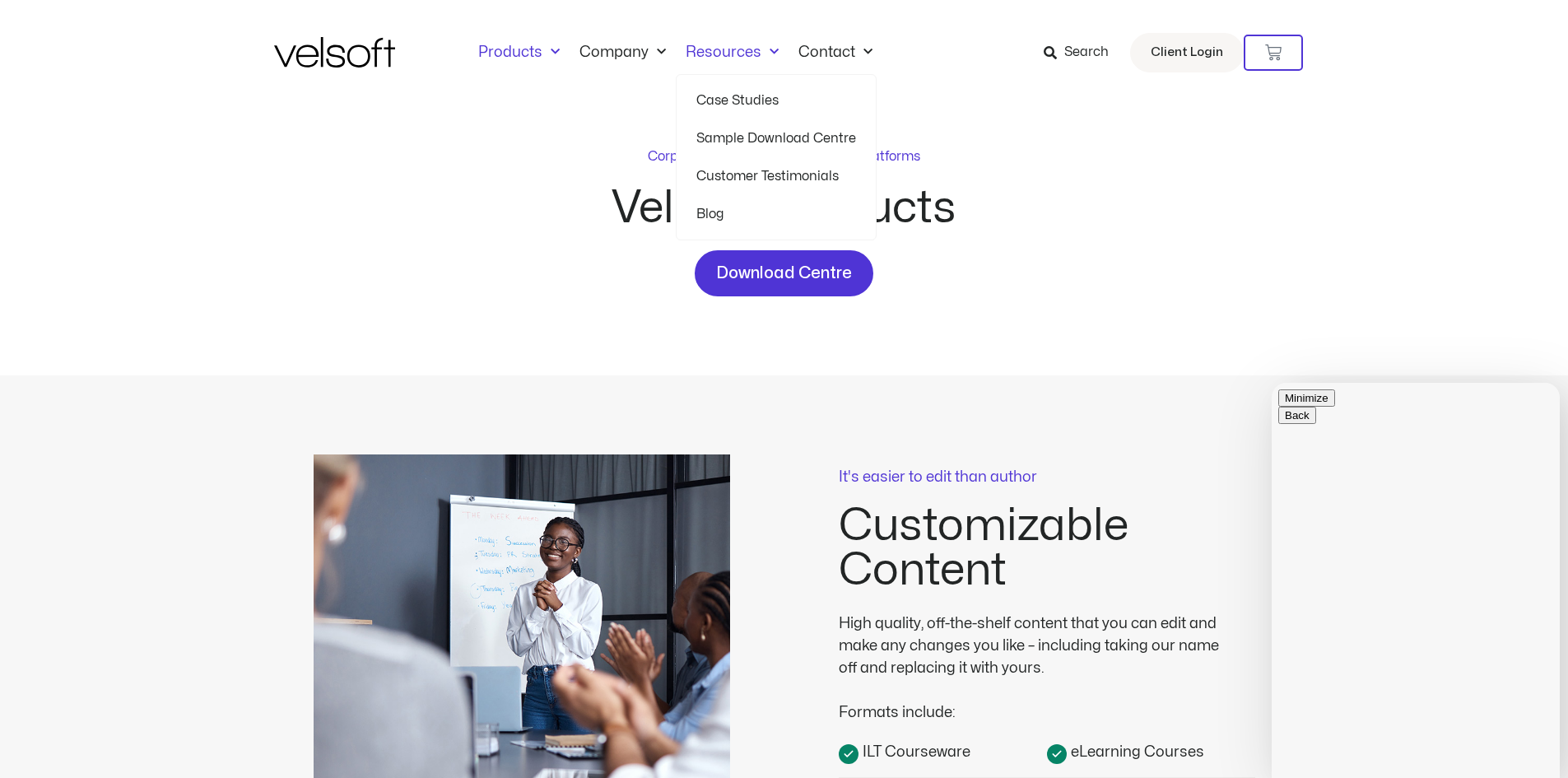
click at [739, 141] on link "Sample Download Centre" at bounding box center [776, 138] width 160 height 38
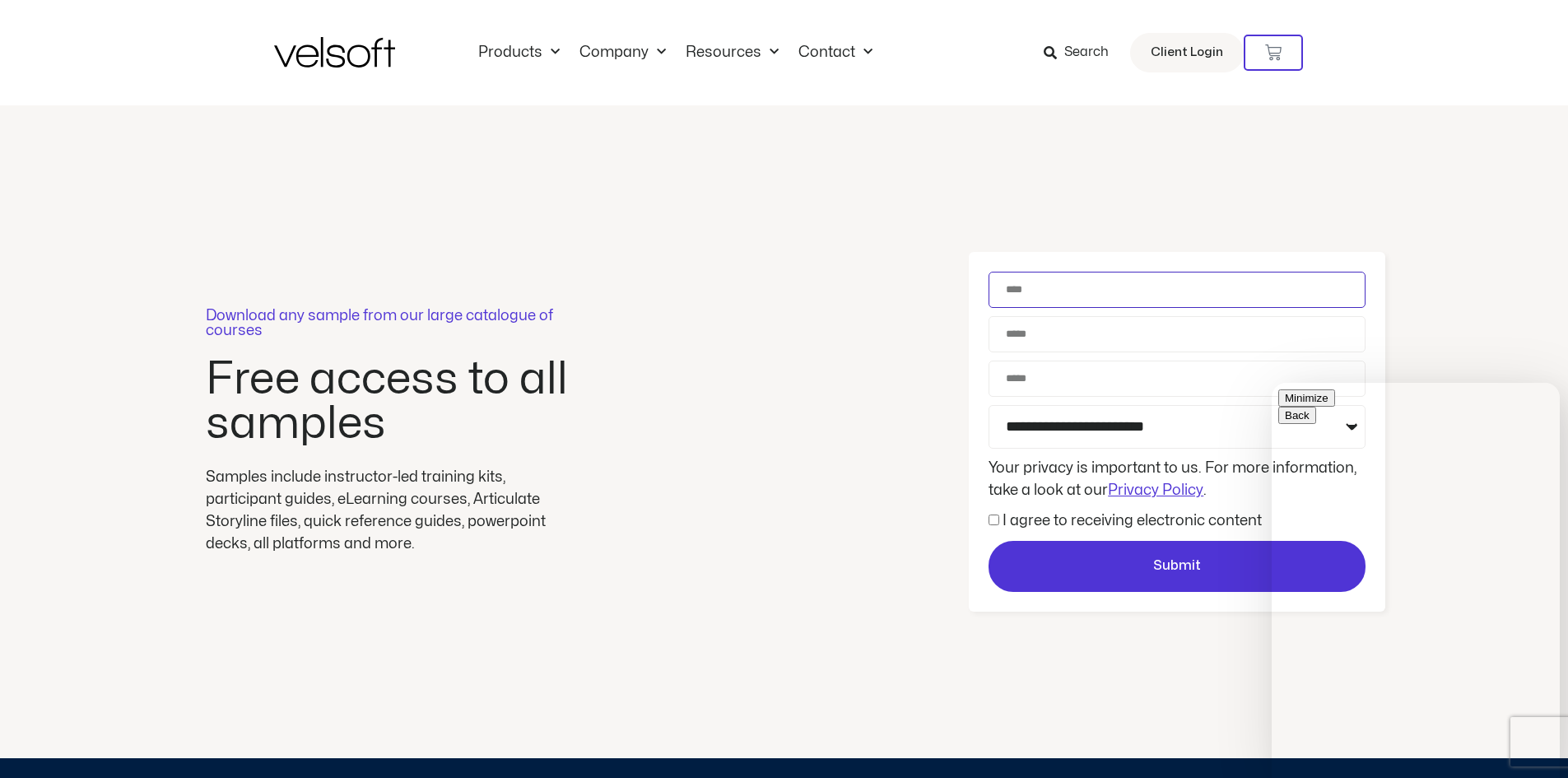
click at [1064, 292] on input "Name" at bounding box center [1177, 289] width 377 height 36
click at [1051, 293] on input "Name" at bounding box center [1177, 289] width 377 height 36
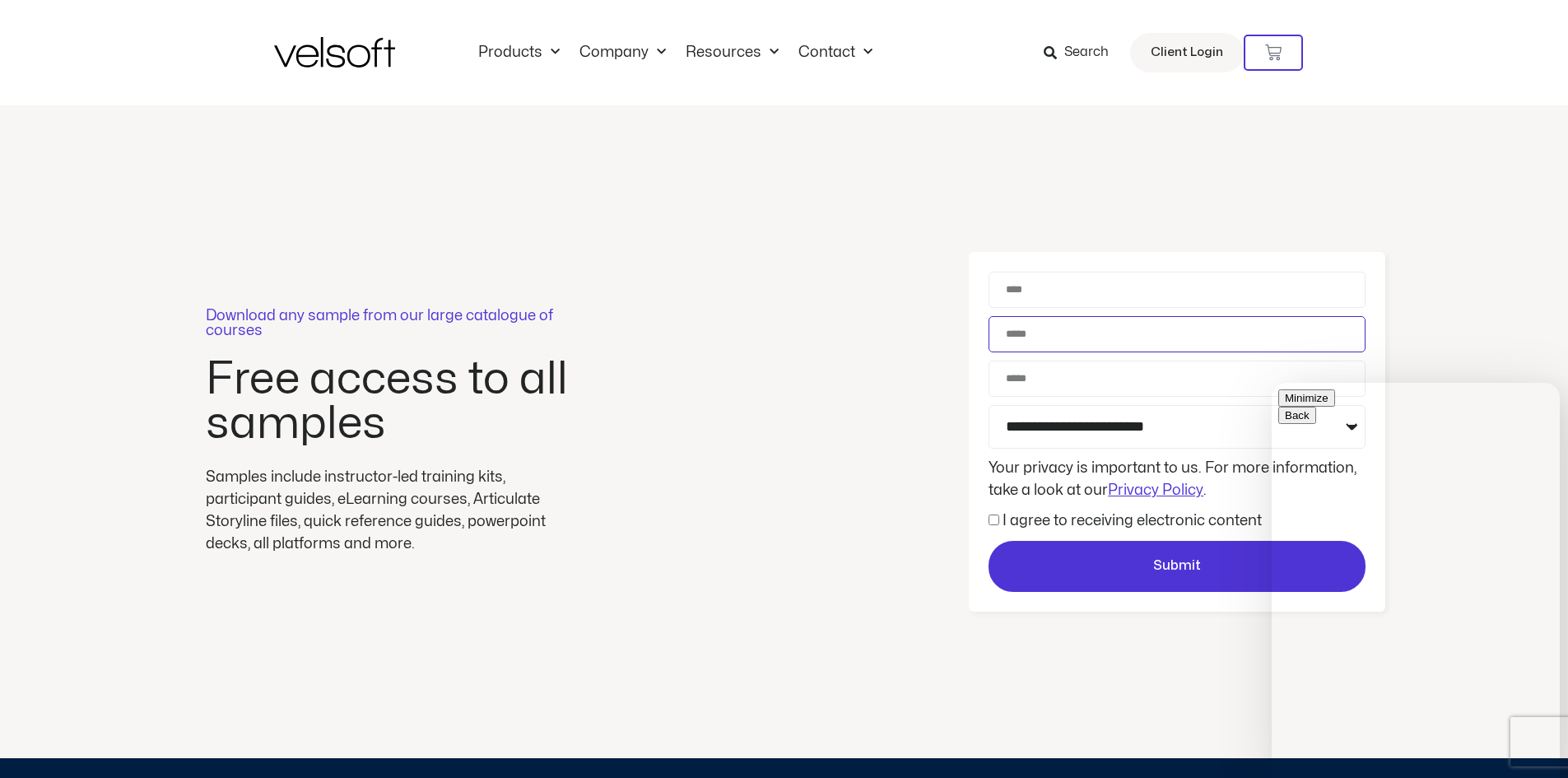
click at [1035, 334] on input "Email" at bounding box center [1177, 334] width 377 height 36
paste input "**********"
type input "**********"
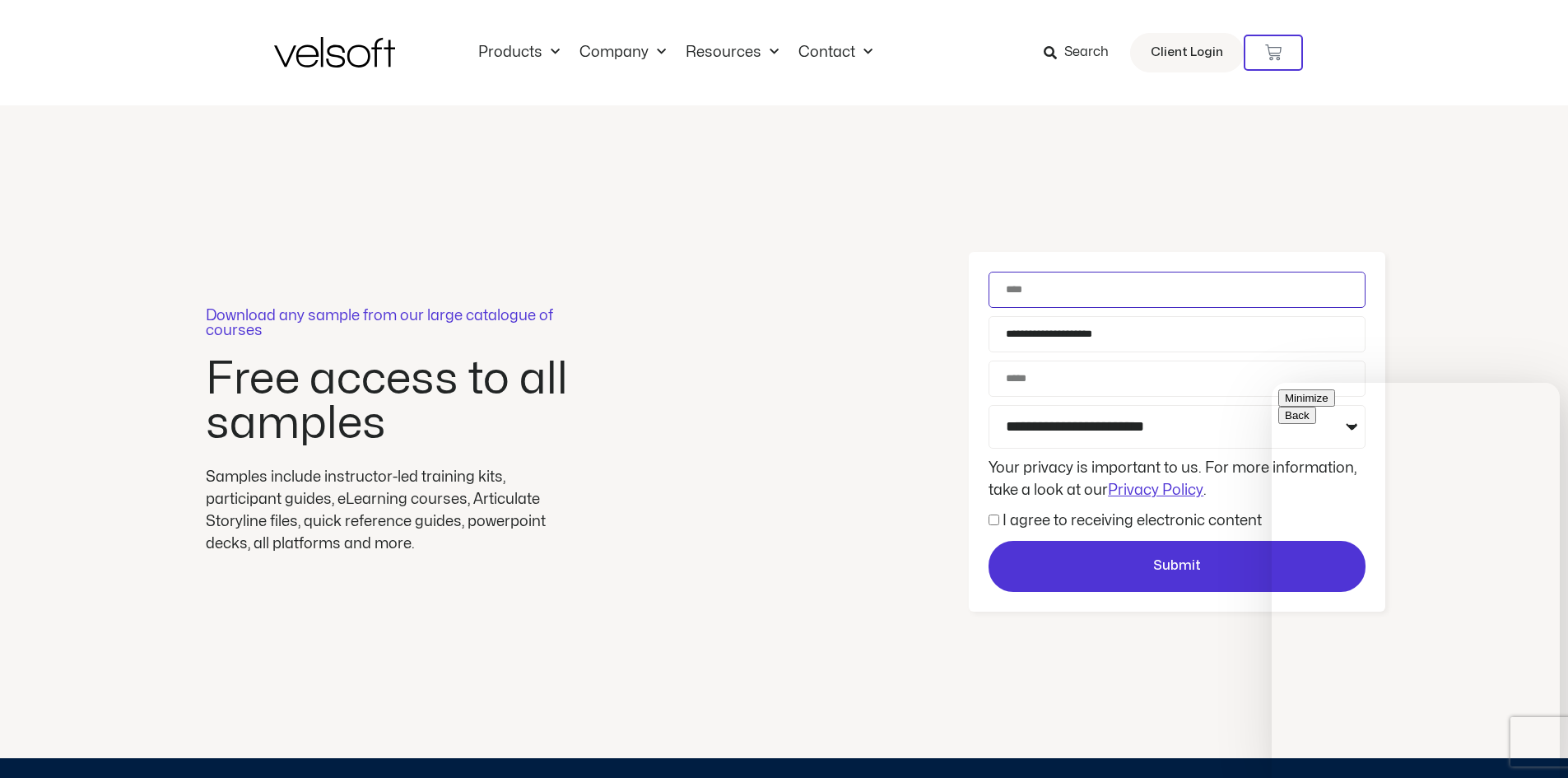
click at [1122, 284] on input "Name" at bounding box center [1177, 289] width 377 height 36
type input "******"
click at [1134, 220] on div "Download any sample from our large catalogue of courses Free access to all samp…" at bounding box center [784, 432] width 1568 height 653
click at [1043, 384] on input "Phone" at bounding box center [1177, 378] width 377 height 36
type input "**********"
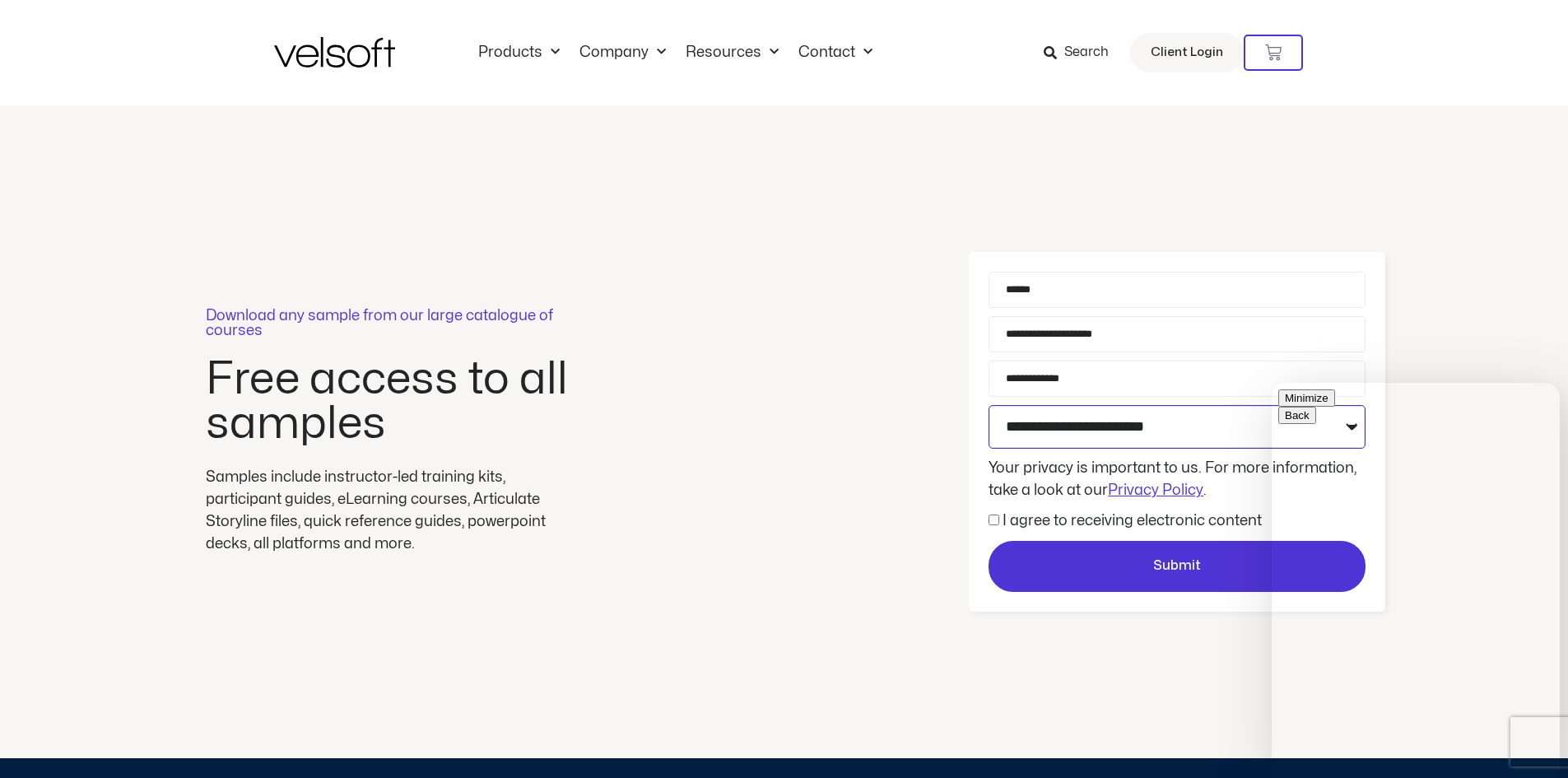
click at [1178, 422] on select "**********" at bounding box center [1177, 427] width 377 height 44
click at [988, 405] on select "**********" at bounding box center [1177, 427] width 377 height 44
click at [1000, 520] on span "I agree to receiving electronic content" at bounding box center [1124, 520] width 273 height 22
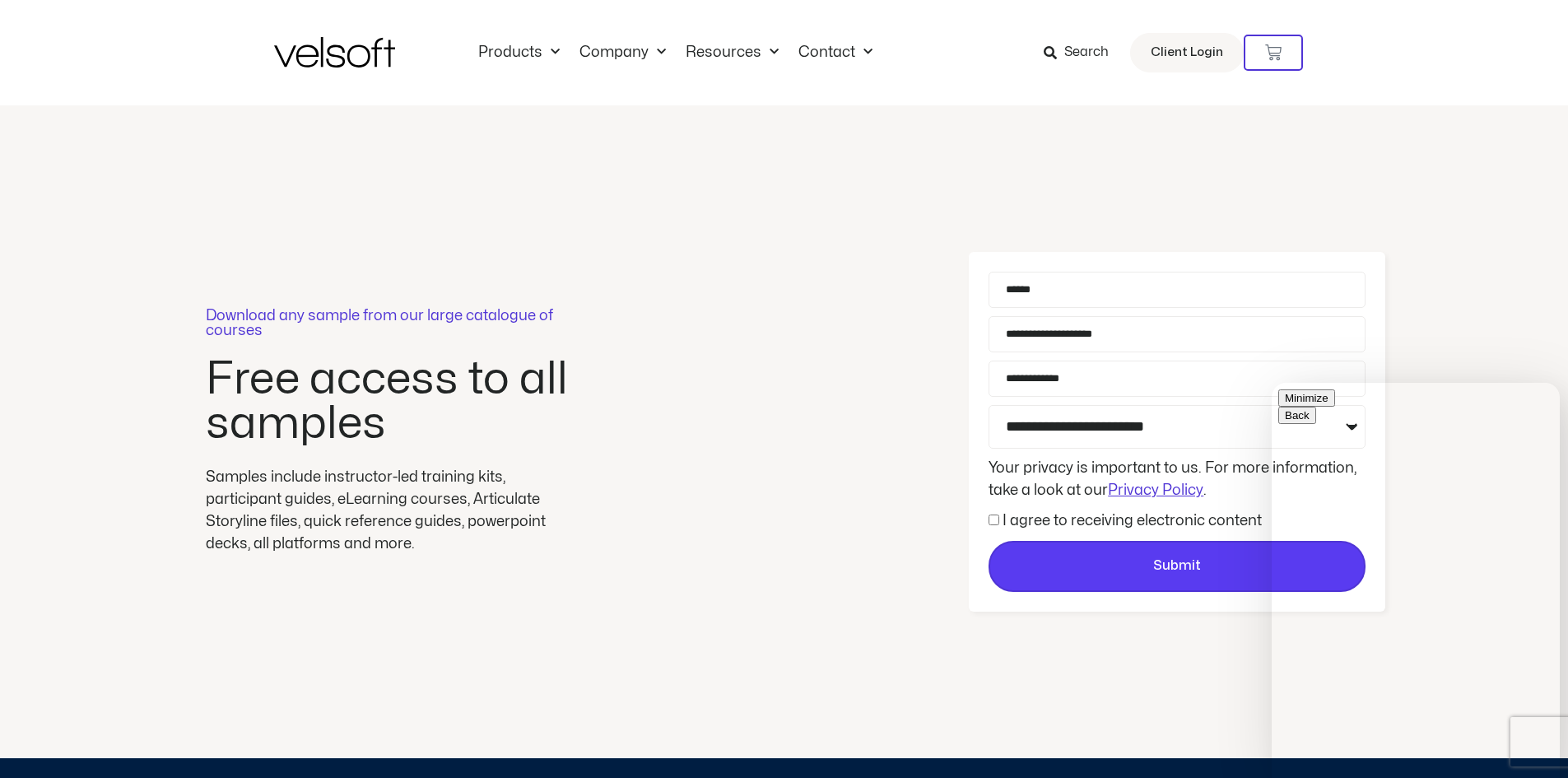
click at [1079, 574] on span "Submit" at bounding box center [1177, 566] width 373 height 21
click at [1155, 565] on span "Submit" at bounding box center [1177, 566] width 47 height 21
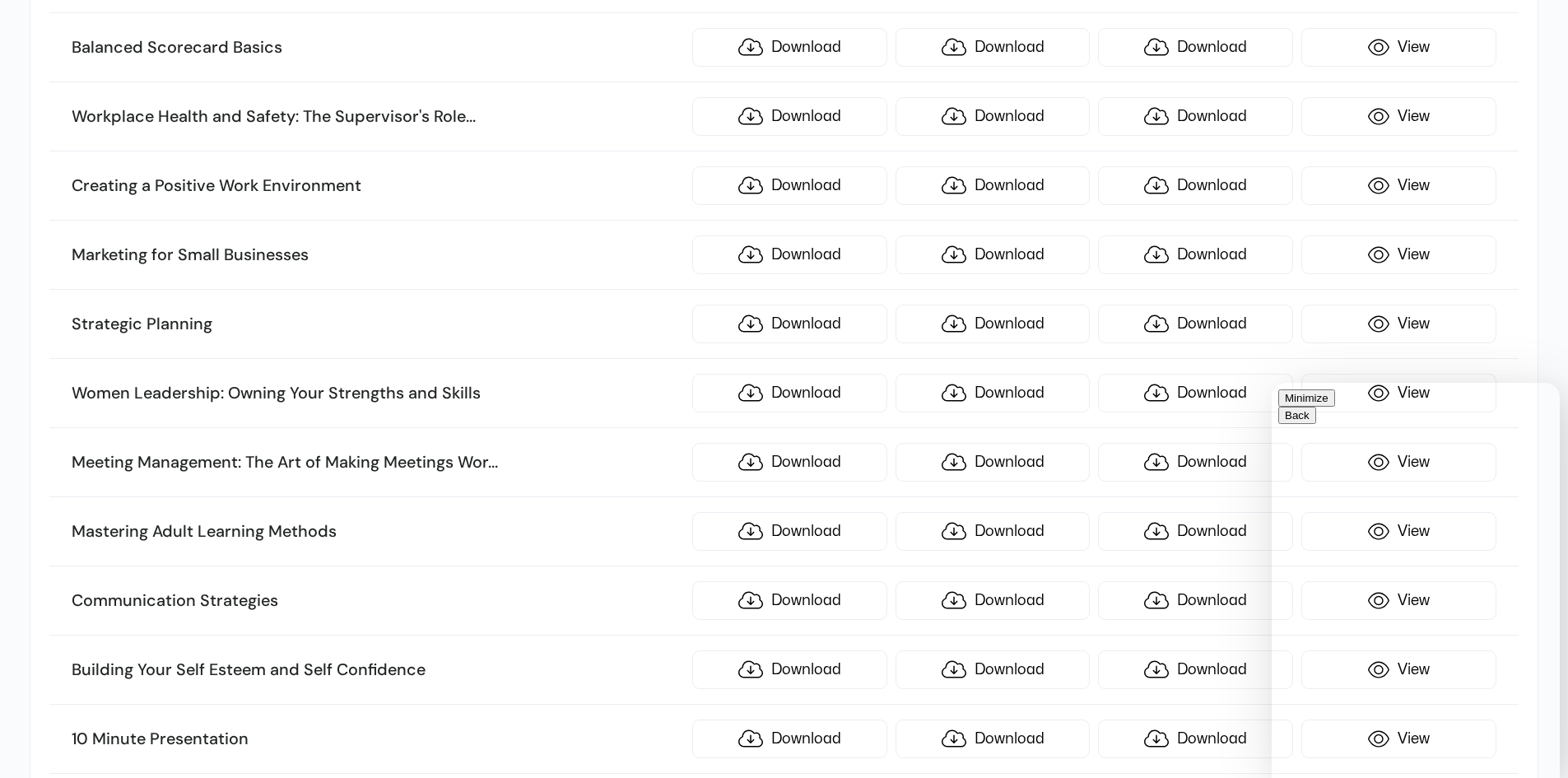
scroll to position [4608, 0]
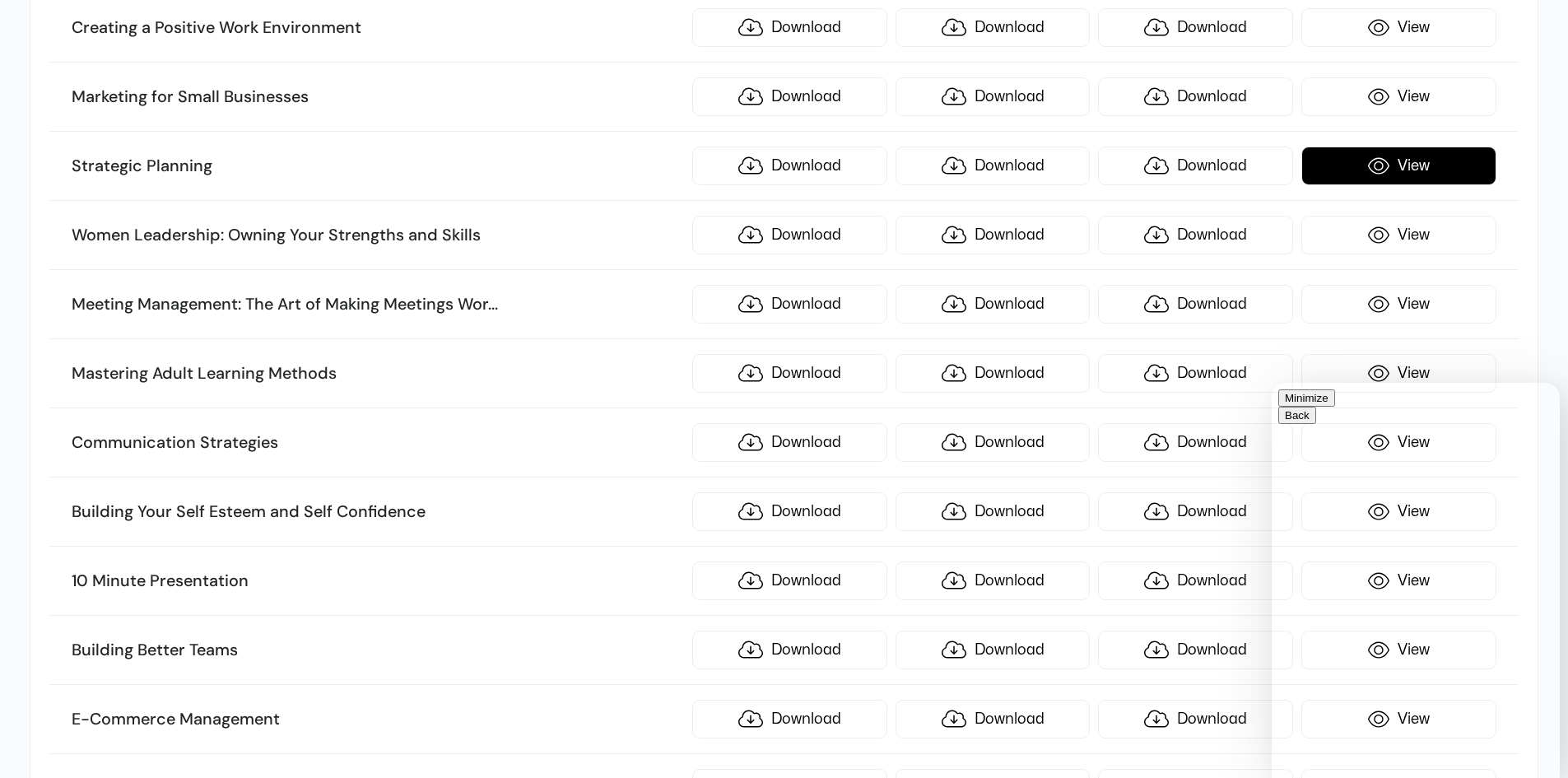
click at [1402, 178] on link "View" at bounding box center [1398, 166] width 195 height 39
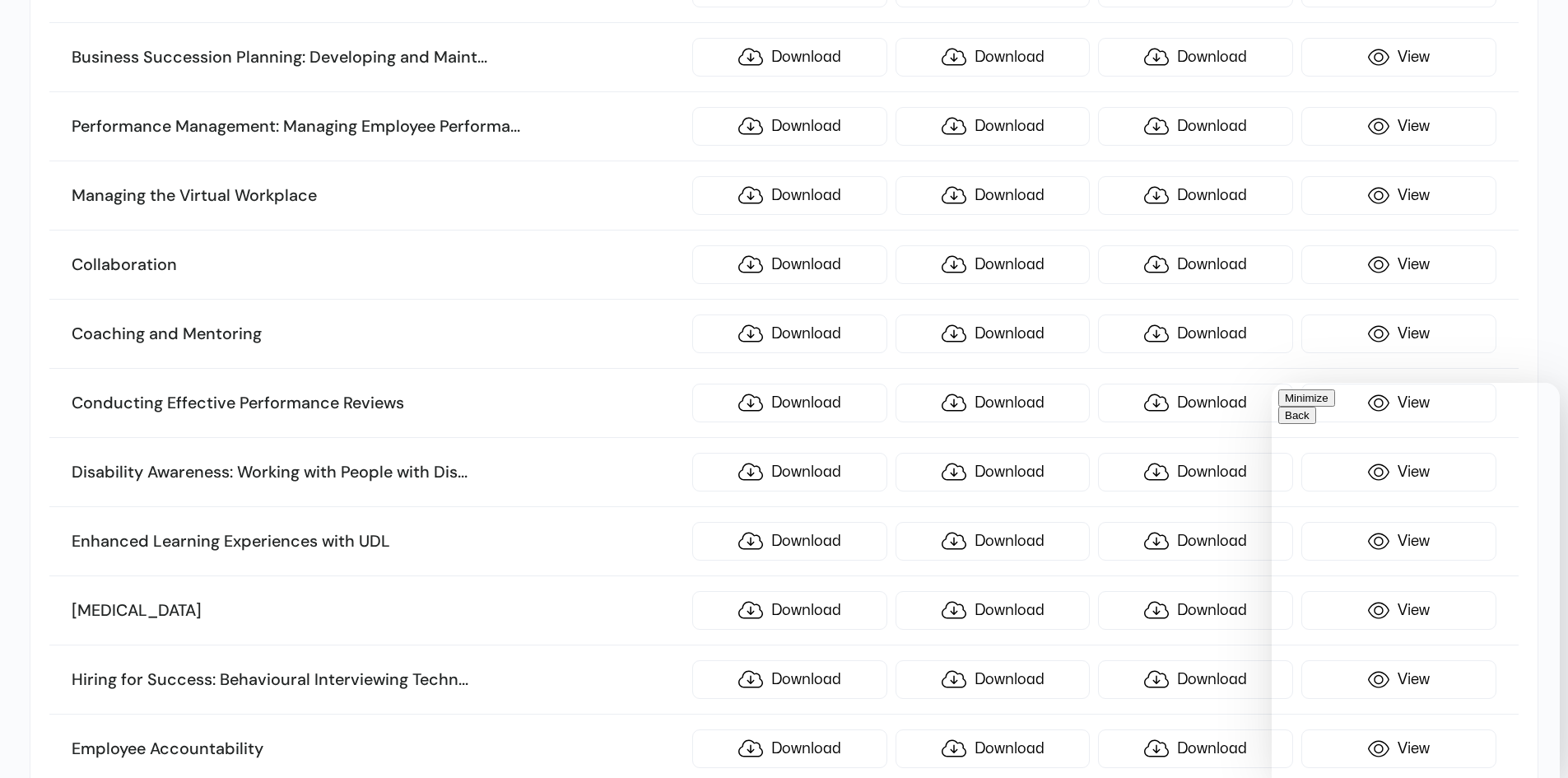
scroll to position [5760, 0]
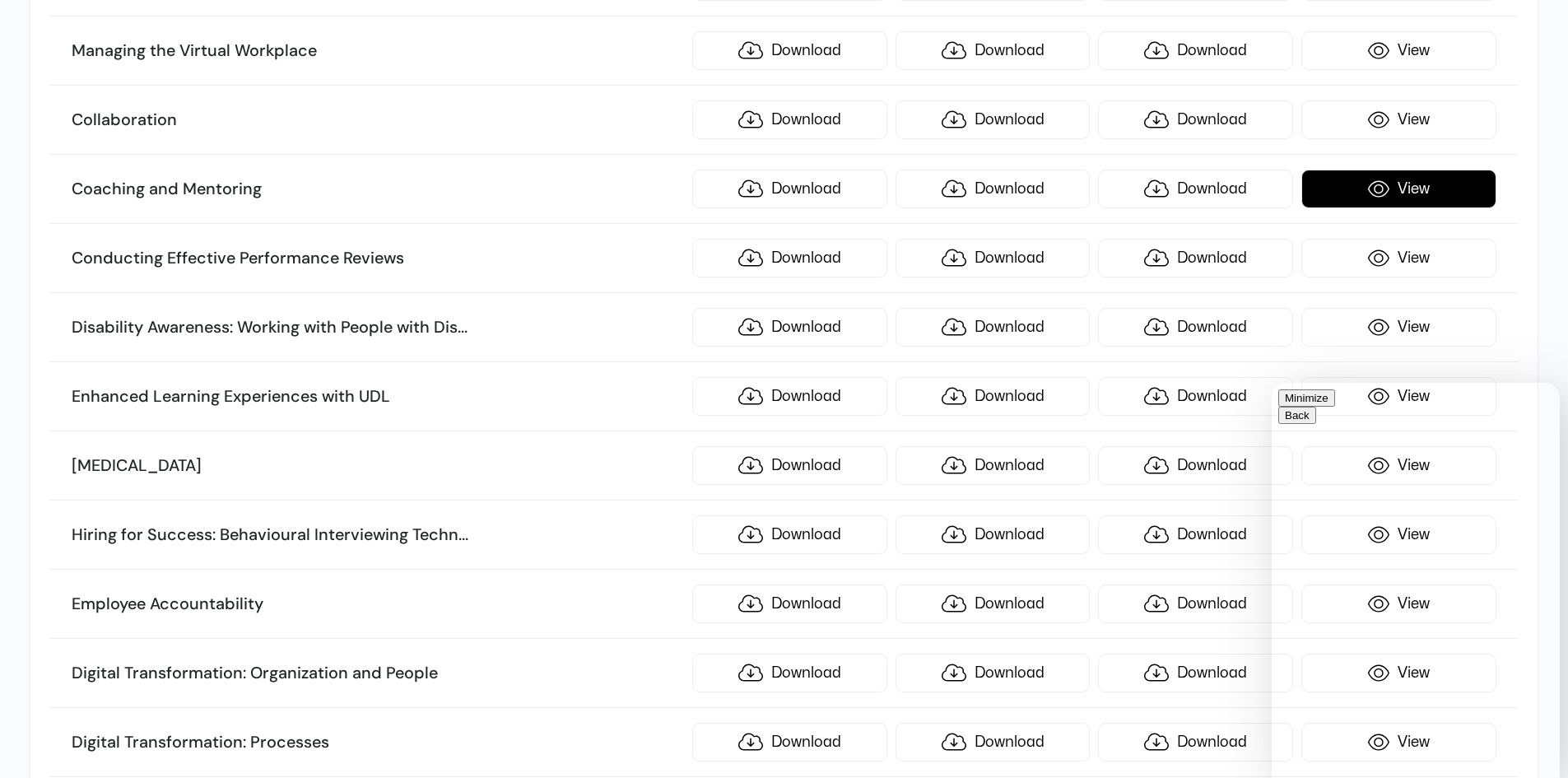
click at [1354, 189] on link "View" at bounding box center [1398, 189] width 195 height 39
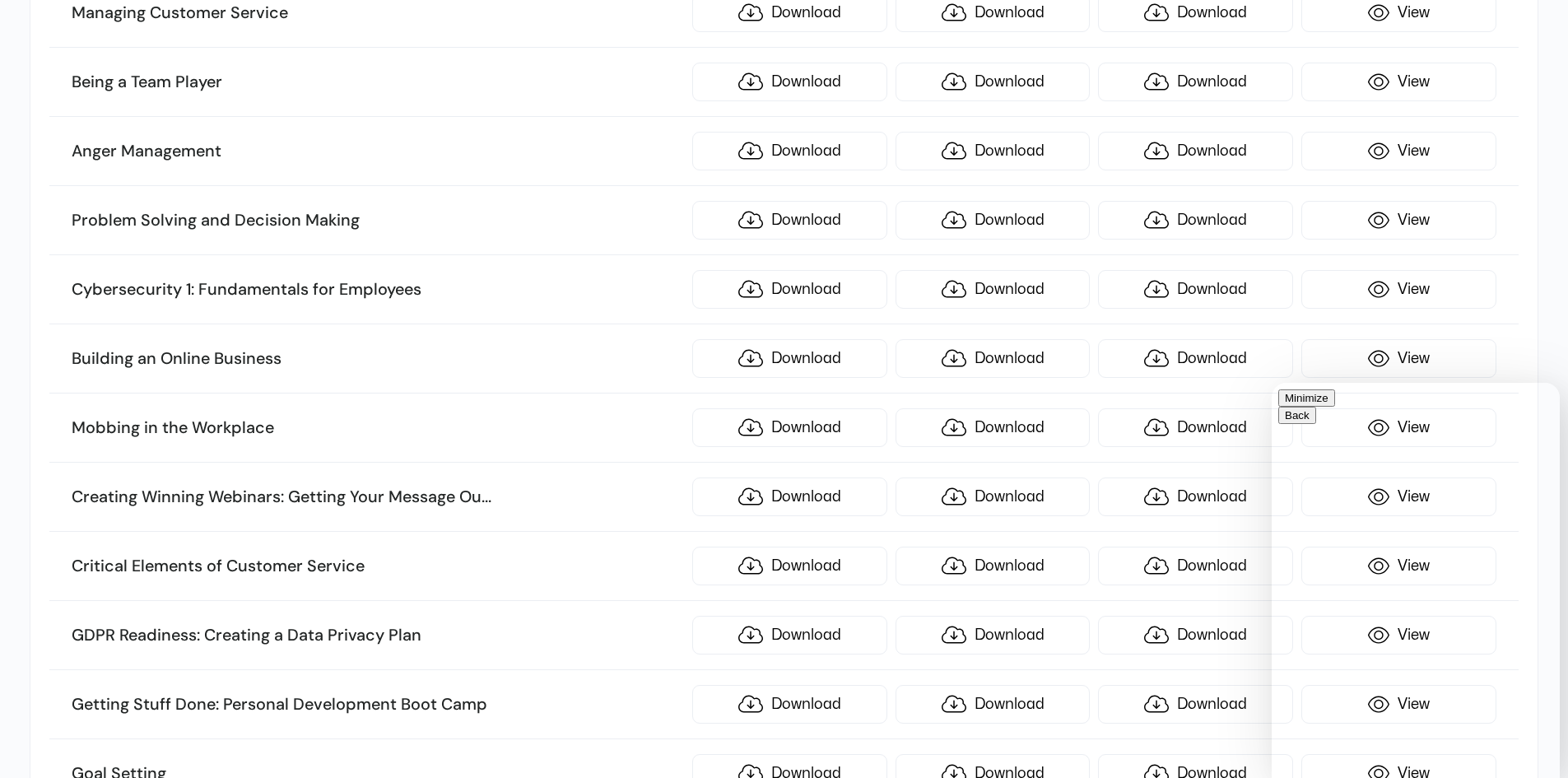
scroll to position [575, 0]
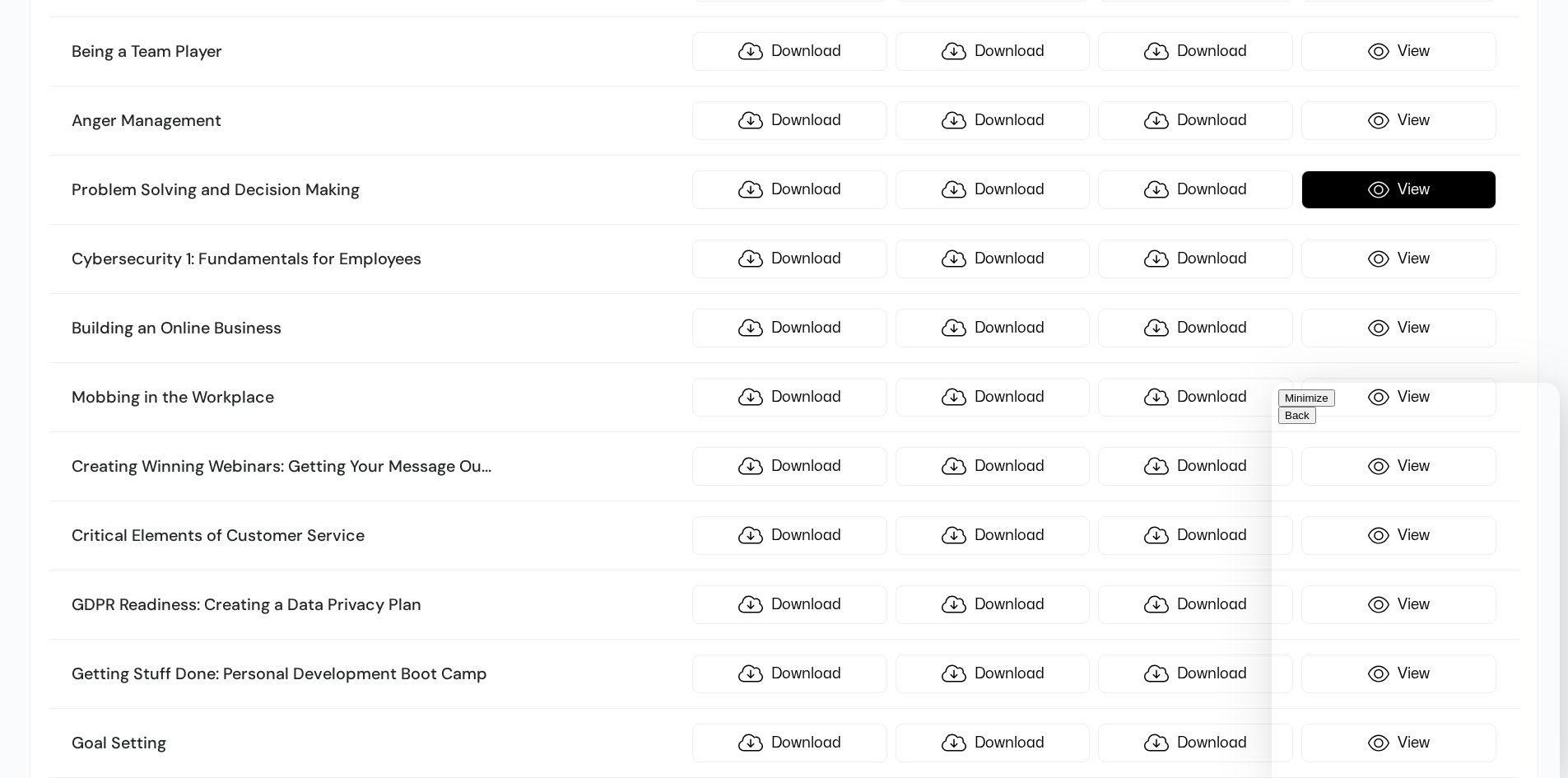
click at [1393, 199] on link "View" at bounding box center [1398, 190] width 195 height 39
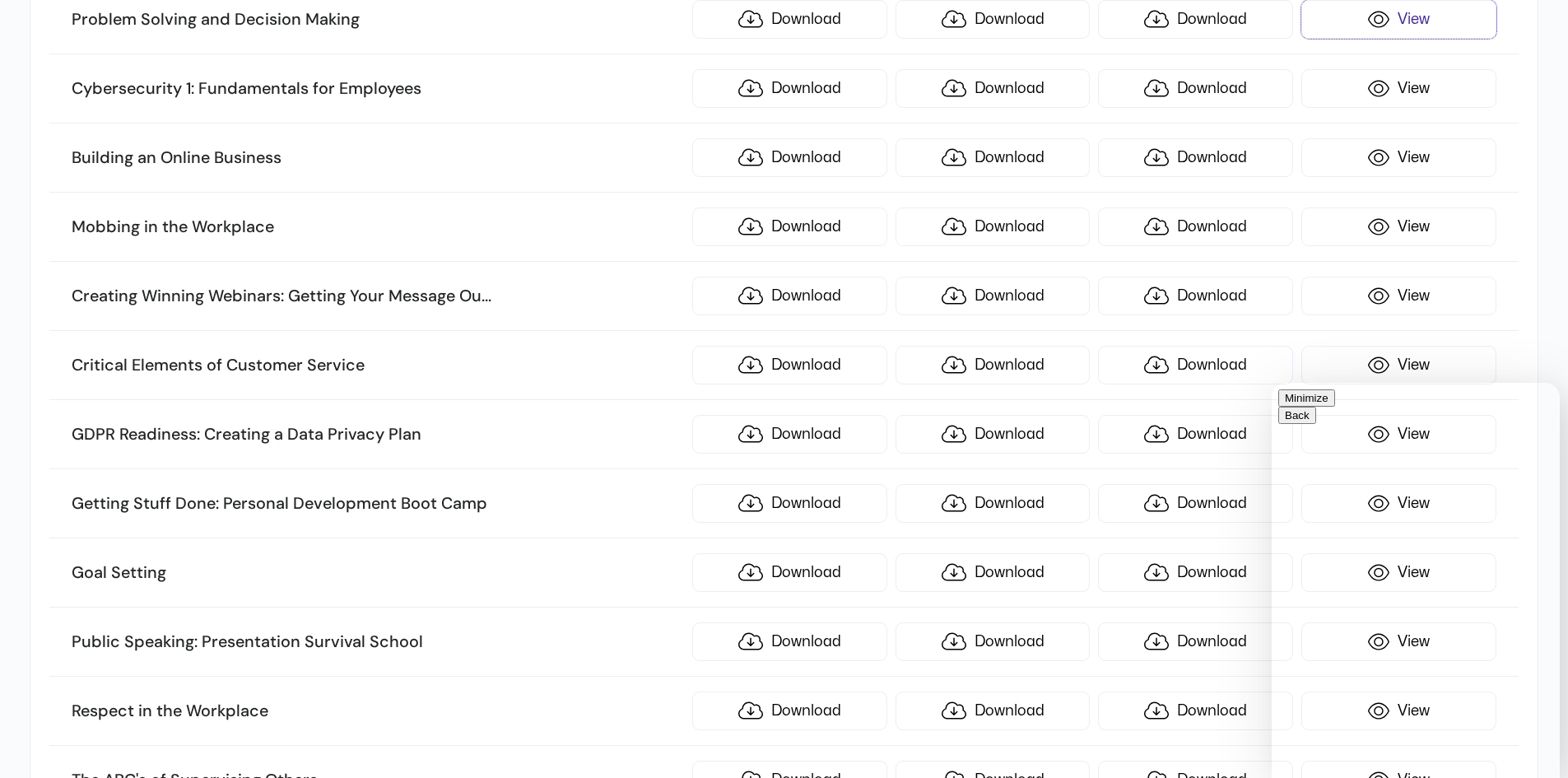
scroll to position [740, 0]
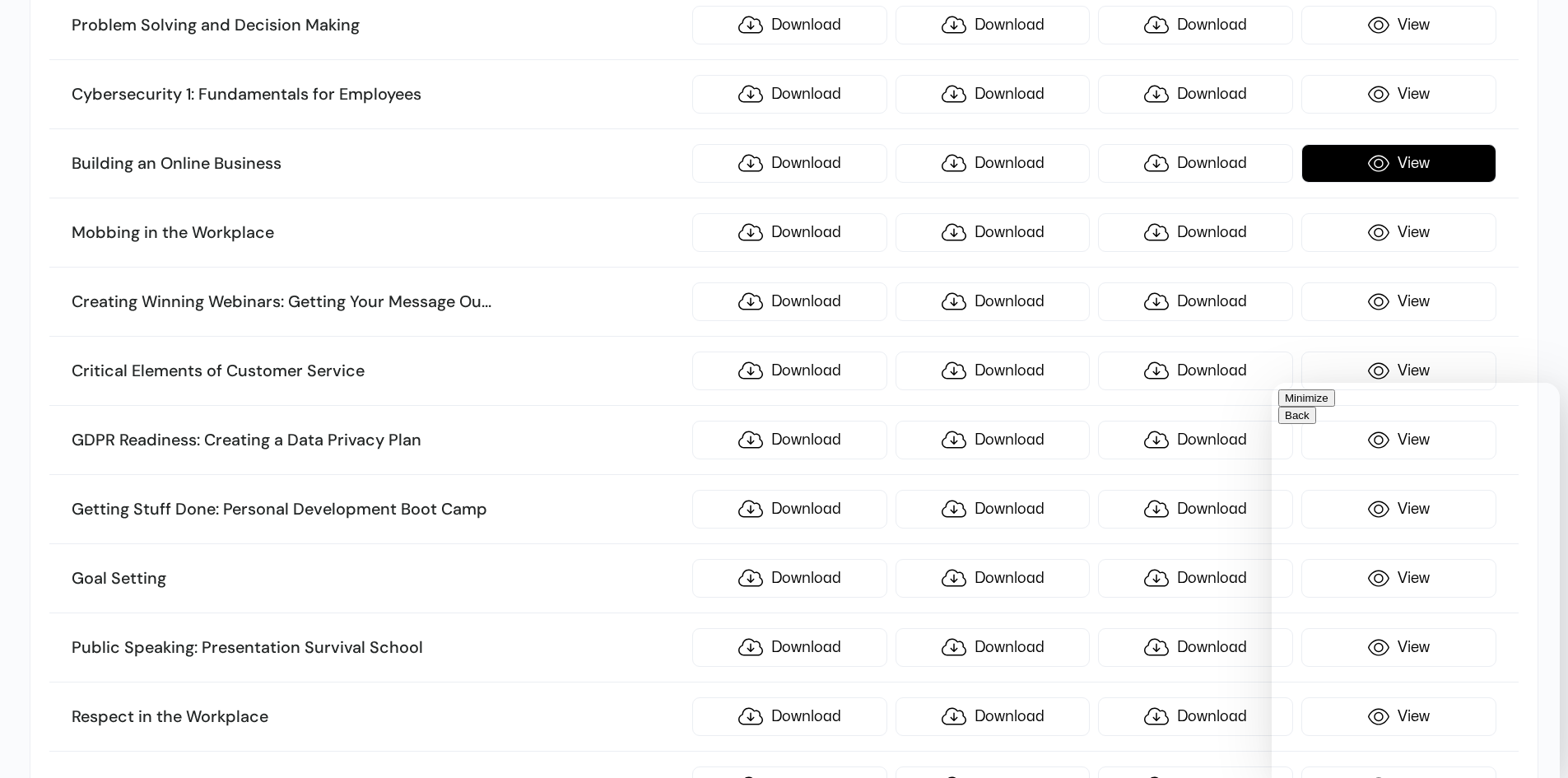
click at [1374, 155] on link "View" at bounding box center [1398, 163] width 195 height 39
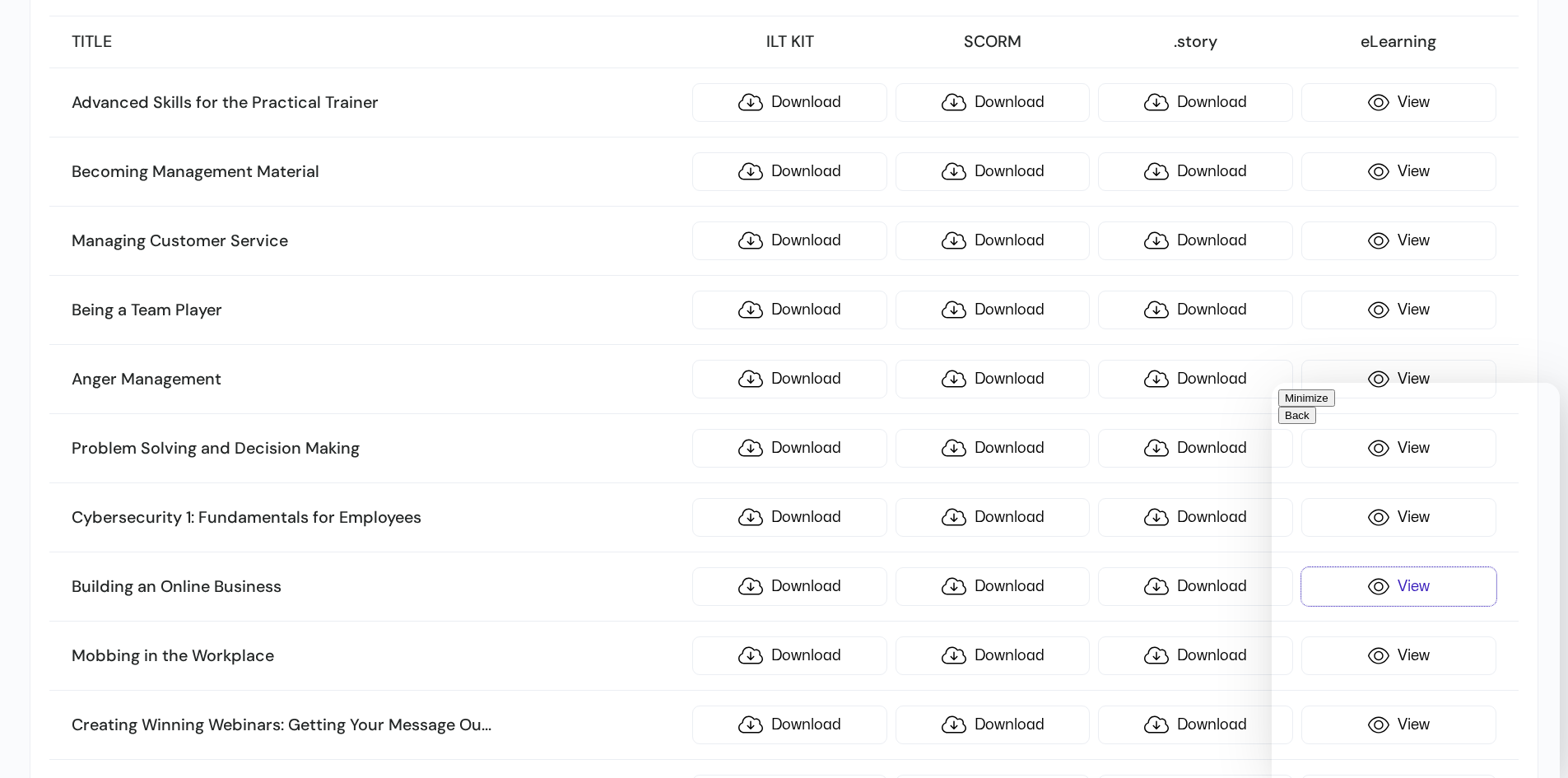
scroll to position [0, 0]
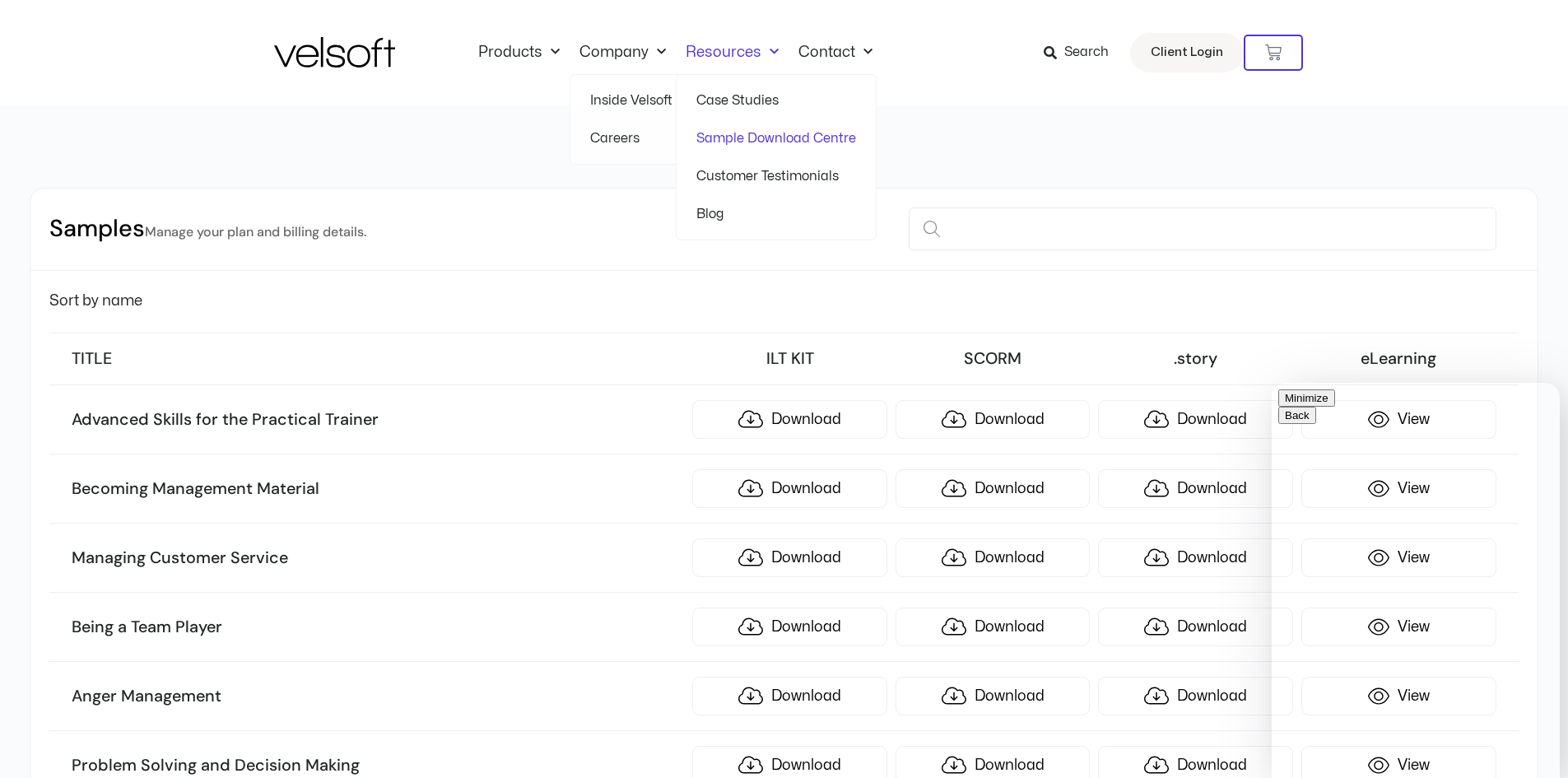
click at [736, 56] on link "Resources" at bounding box center [732, 52] width 112 height 18
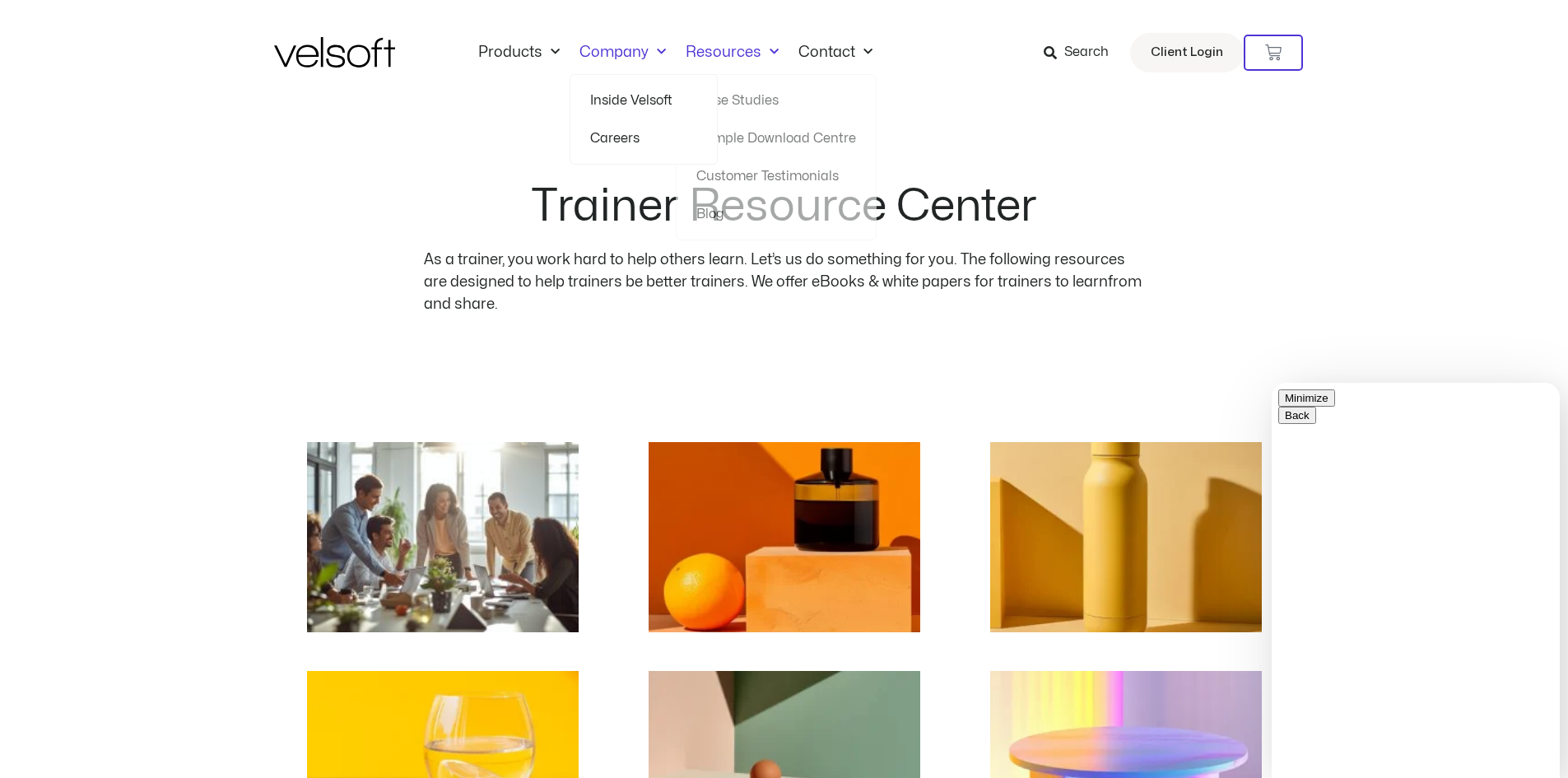
click at [649, 53] on span "Menu" at bounding box center [657, 52] width 17 height 27
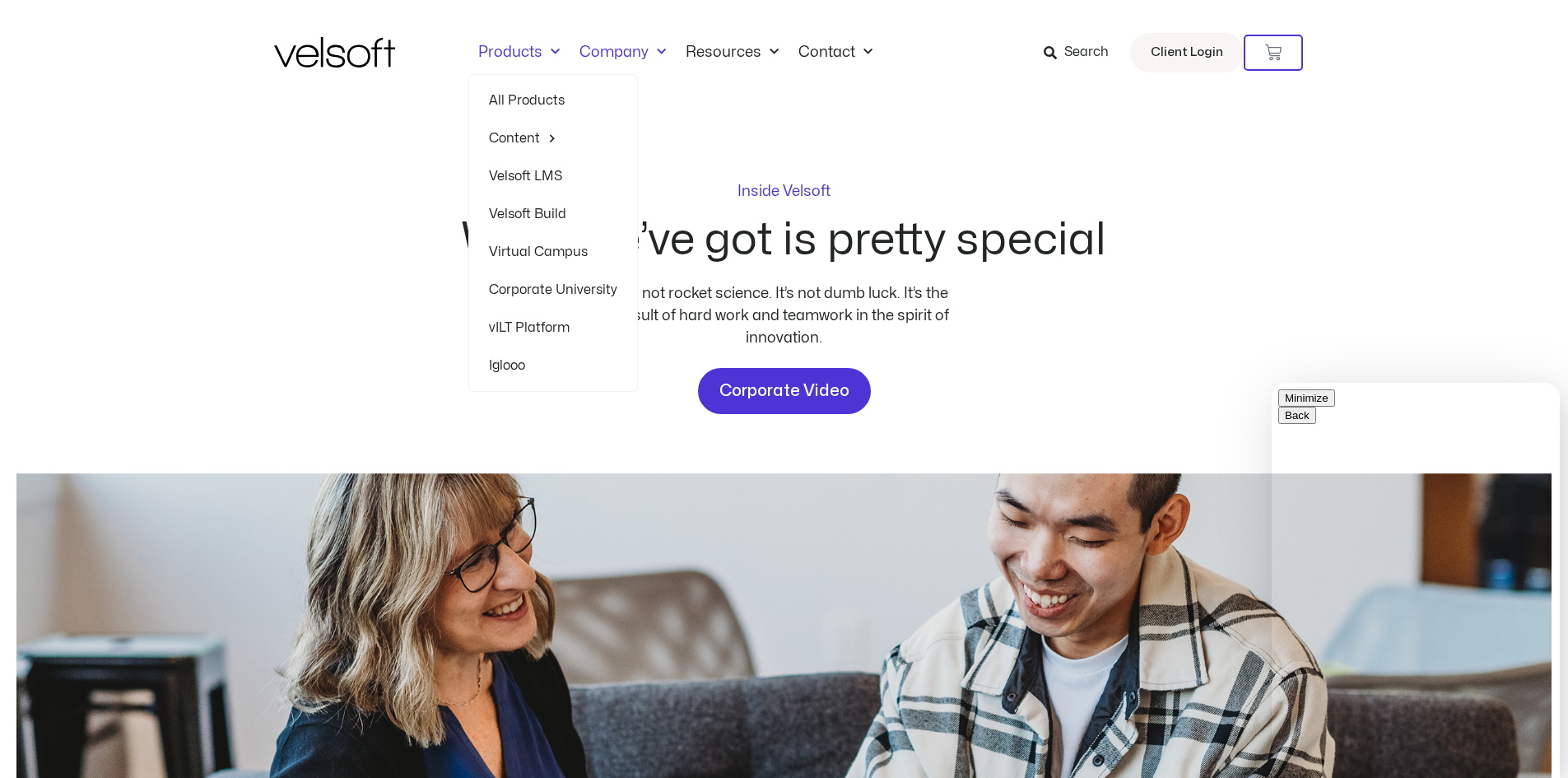
click at [509, 97] on link "All Products" at bounding box center [553, 100] width 128 height 38
click at [512, 50] on link "Products" at bounding box center [519, 52] width 101 height 18
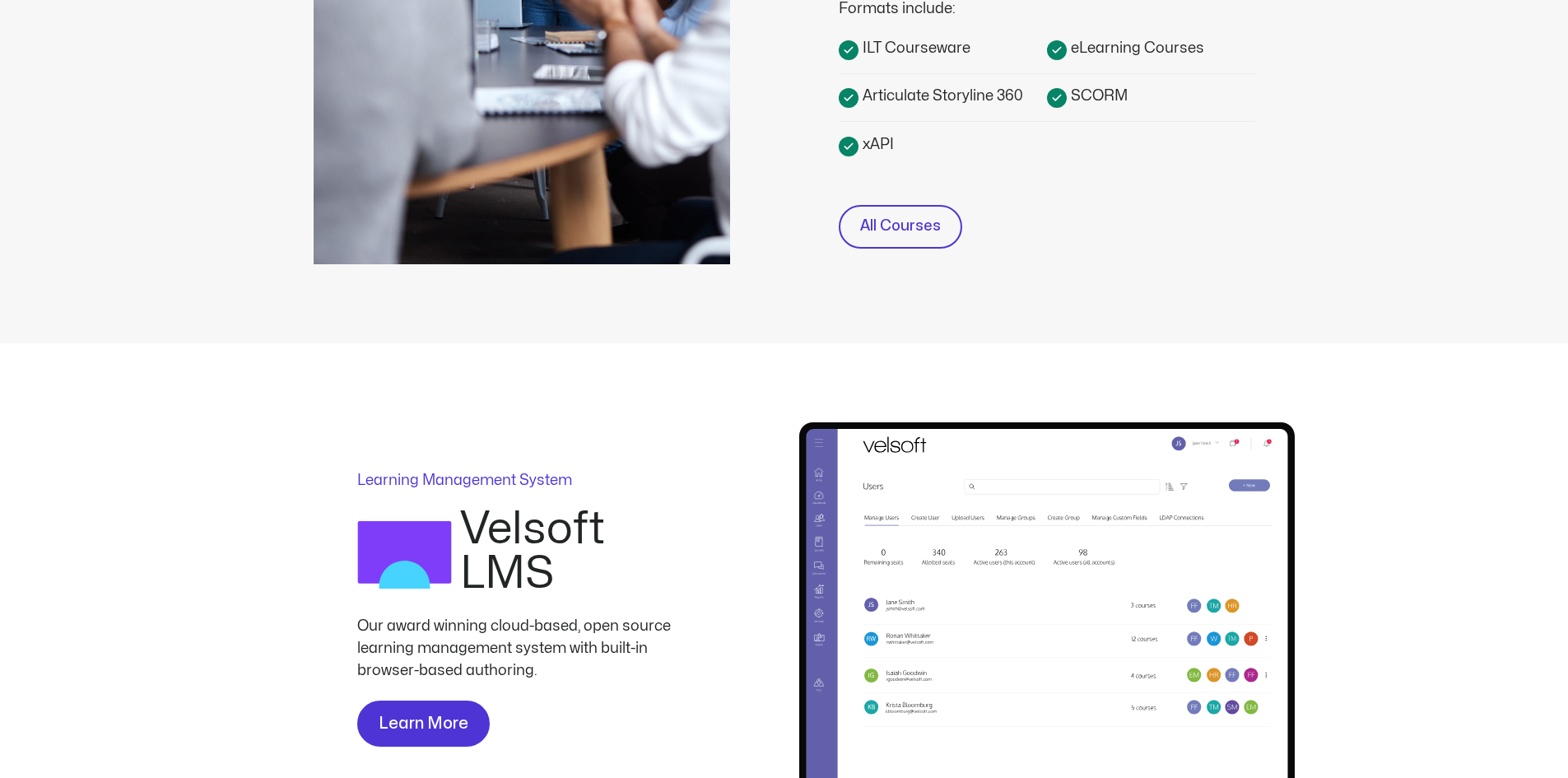
scroll to position [658, 0]
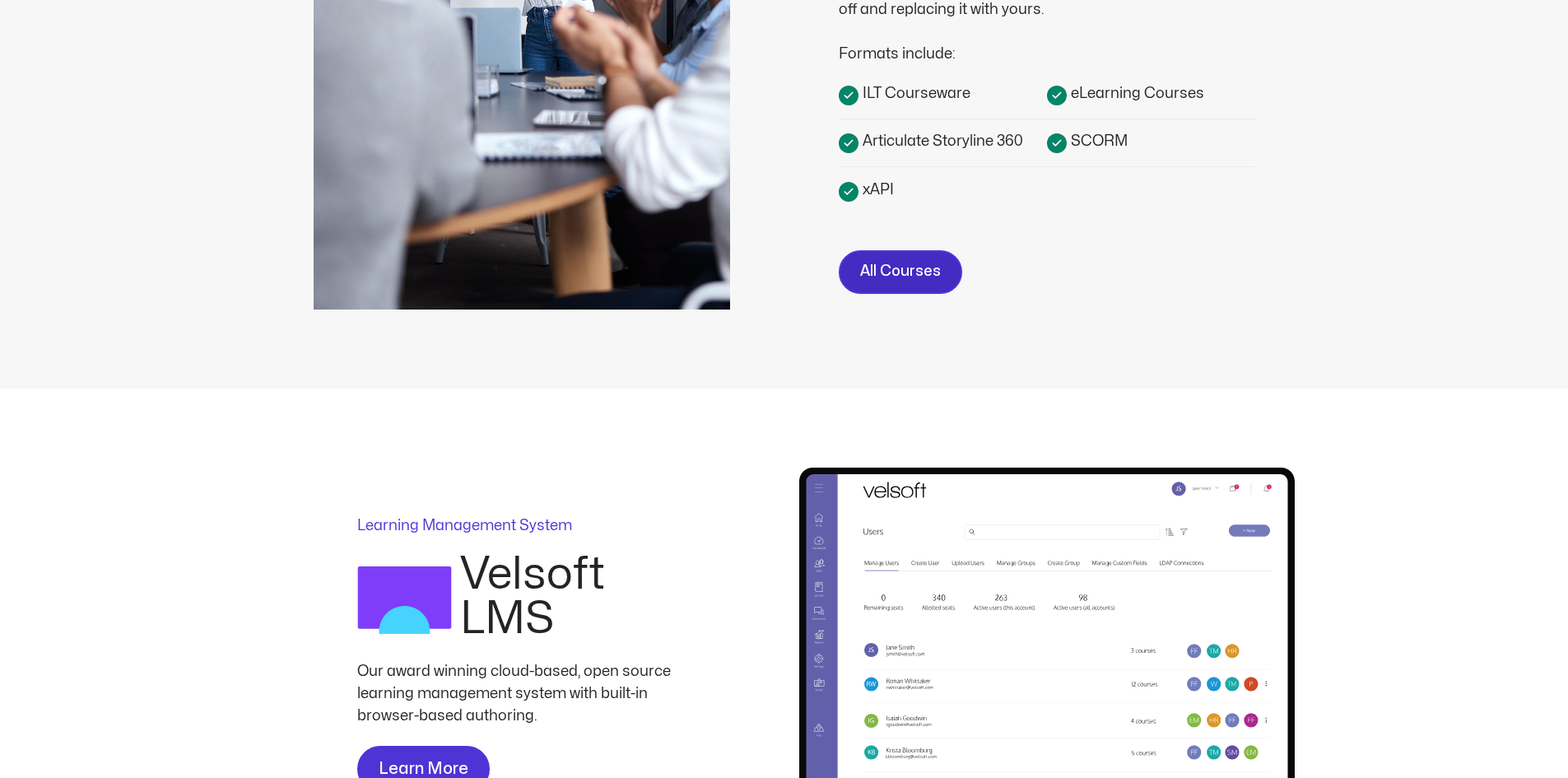
click at [904, 270] on span "All Courses" at bounding box center [900, 272] width 80 height 24
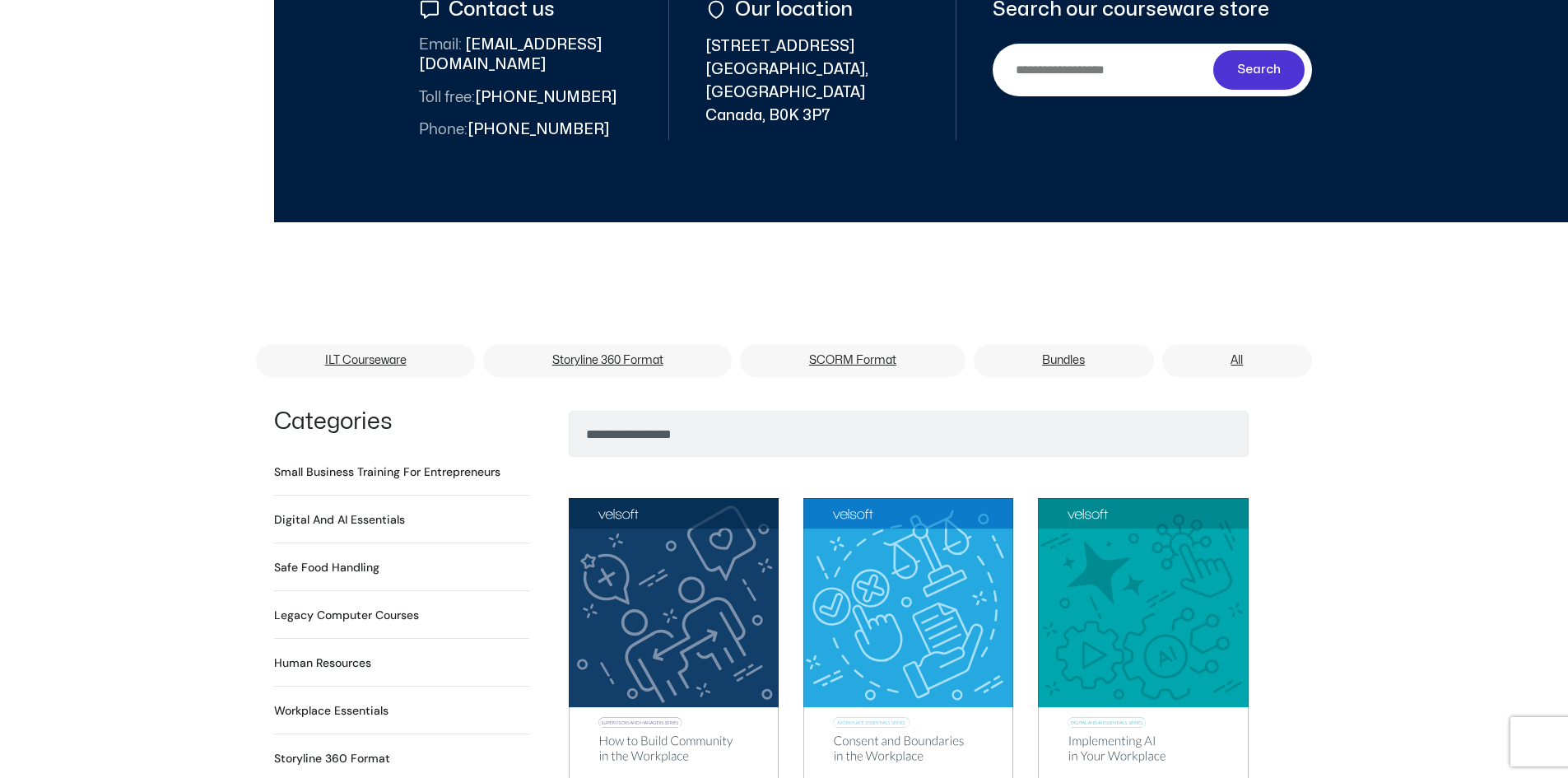
scroll to position [823, 0]
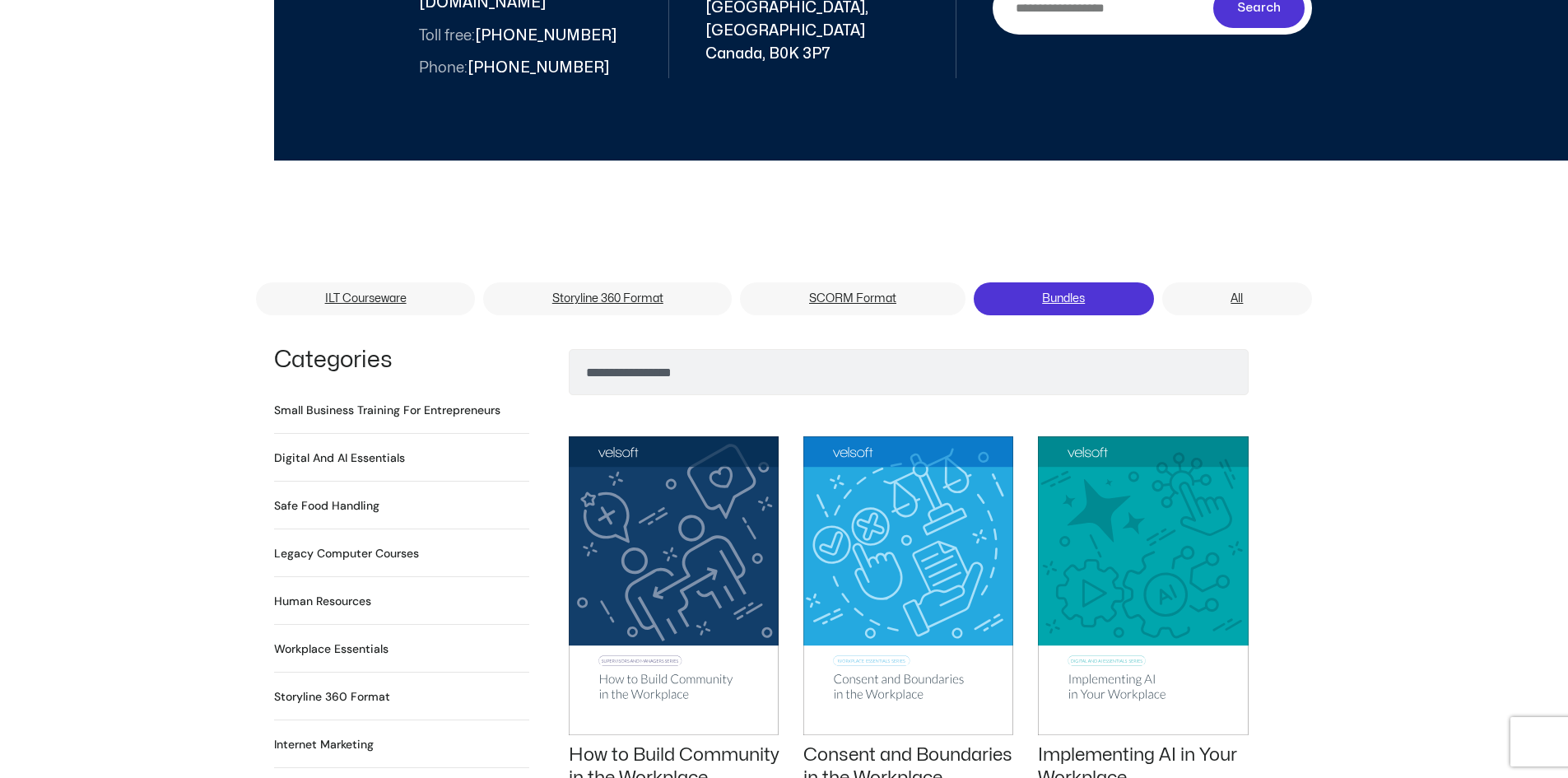
click at [1074, 285] on link "Bundles" at bounding box center [1063, 298] width 180 height 33
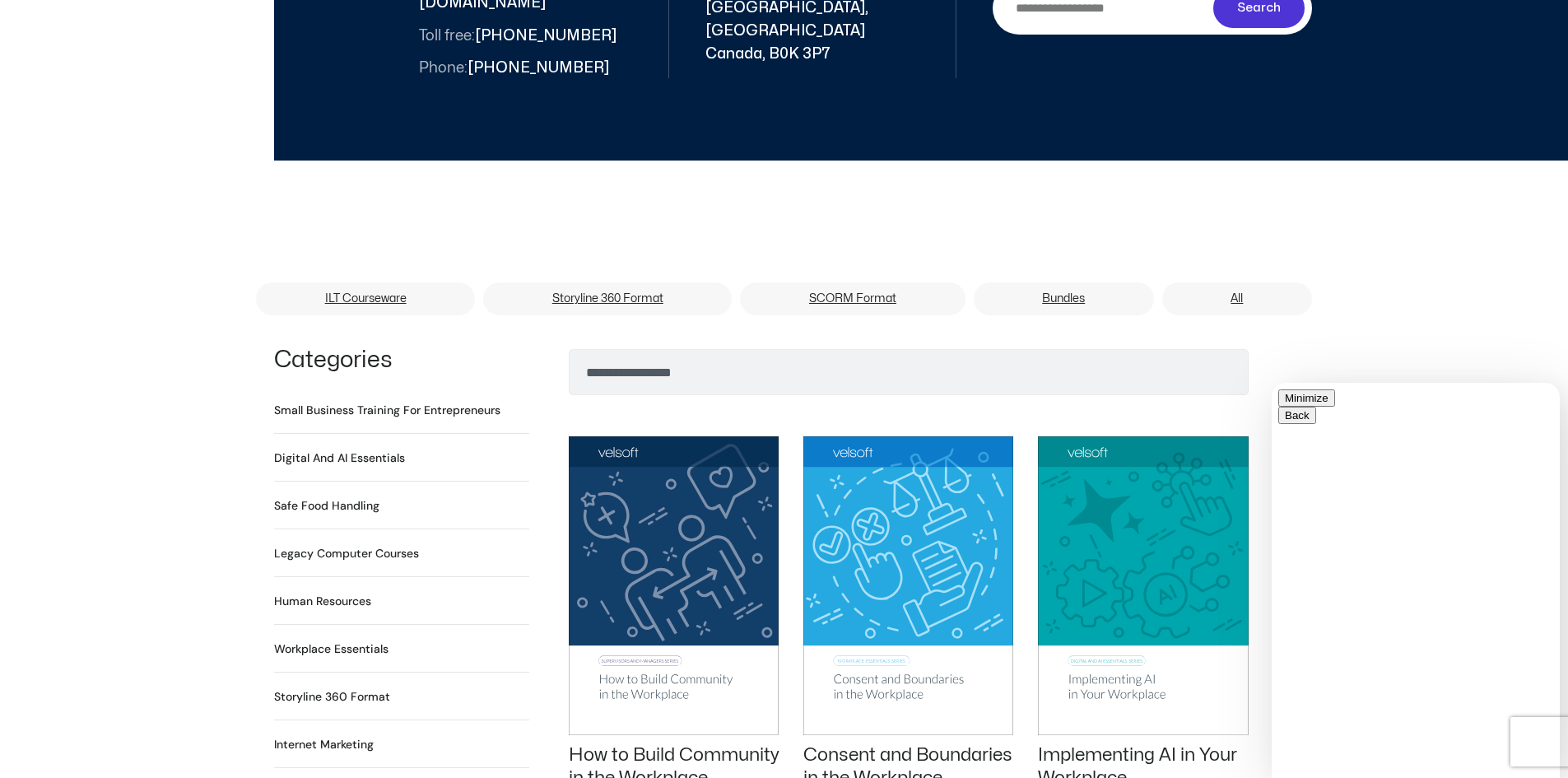
scroll to position [0, 0]
click at [1130, 282] on link "Bundles" at bounding box center [1063, 298] width 180 height 33
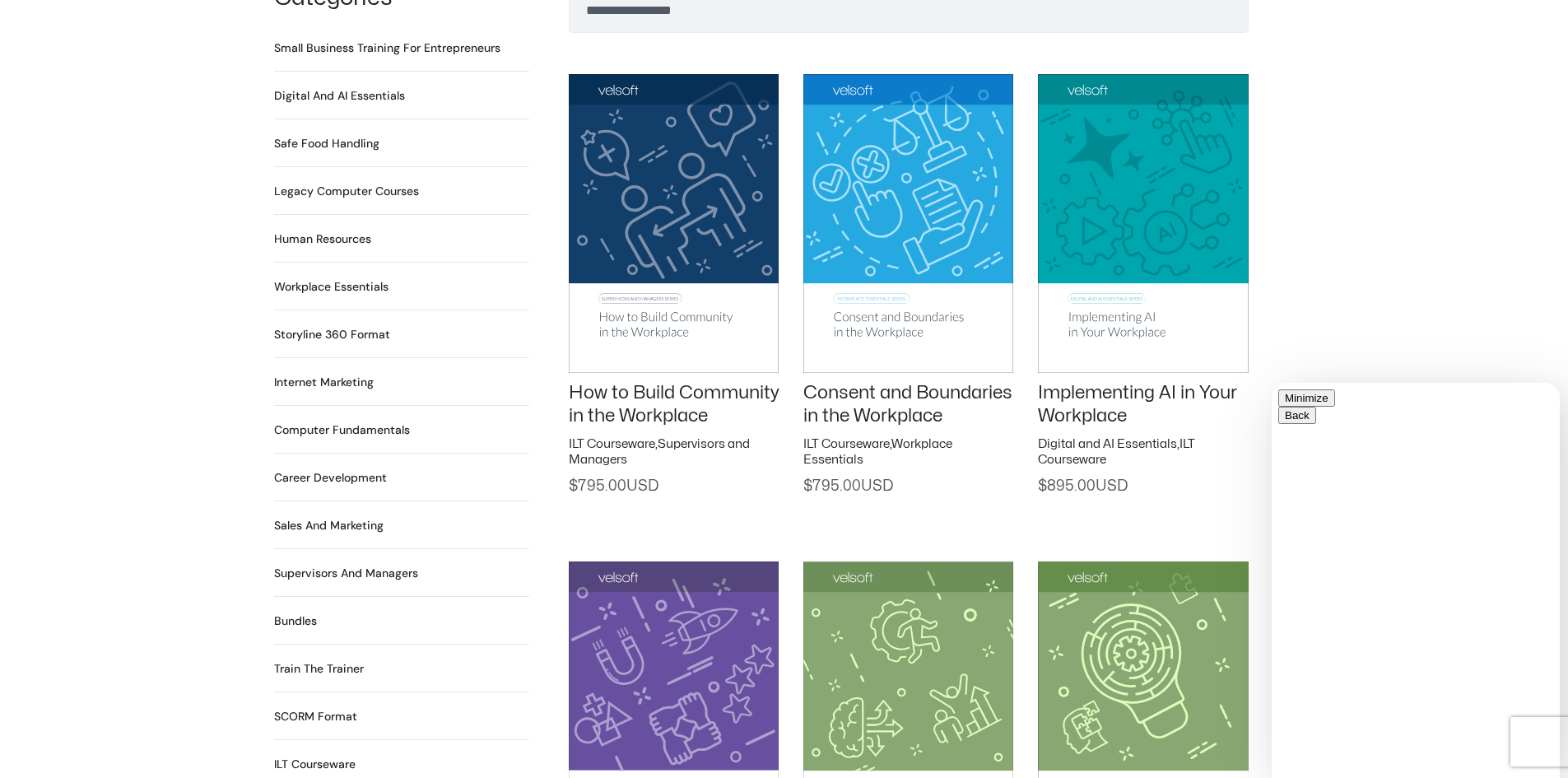
scroll to position [987, 0]
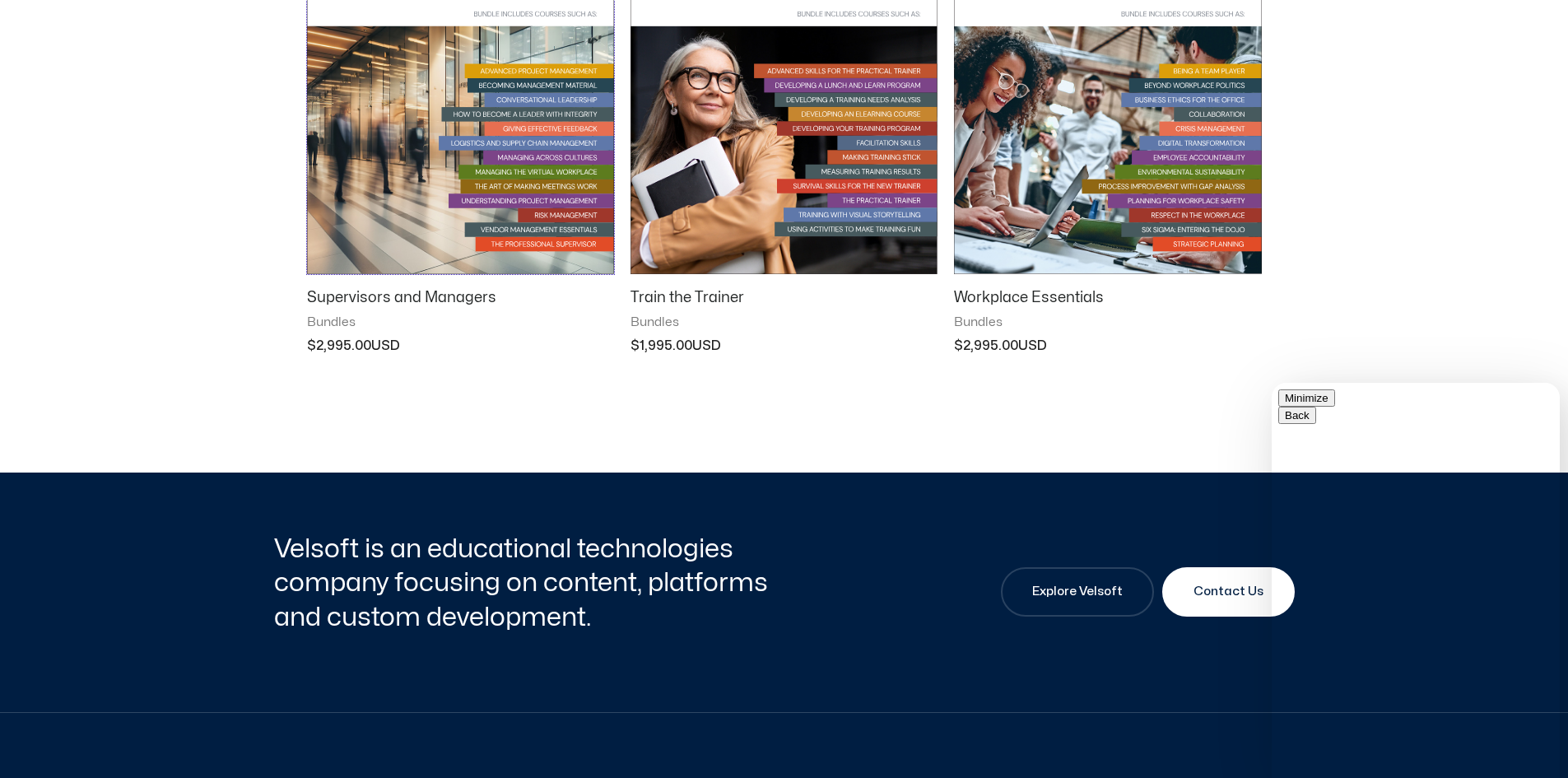
scroll to position [1728, 0]
